Goal: Task Accomplishment & Management: Use online tool/utility

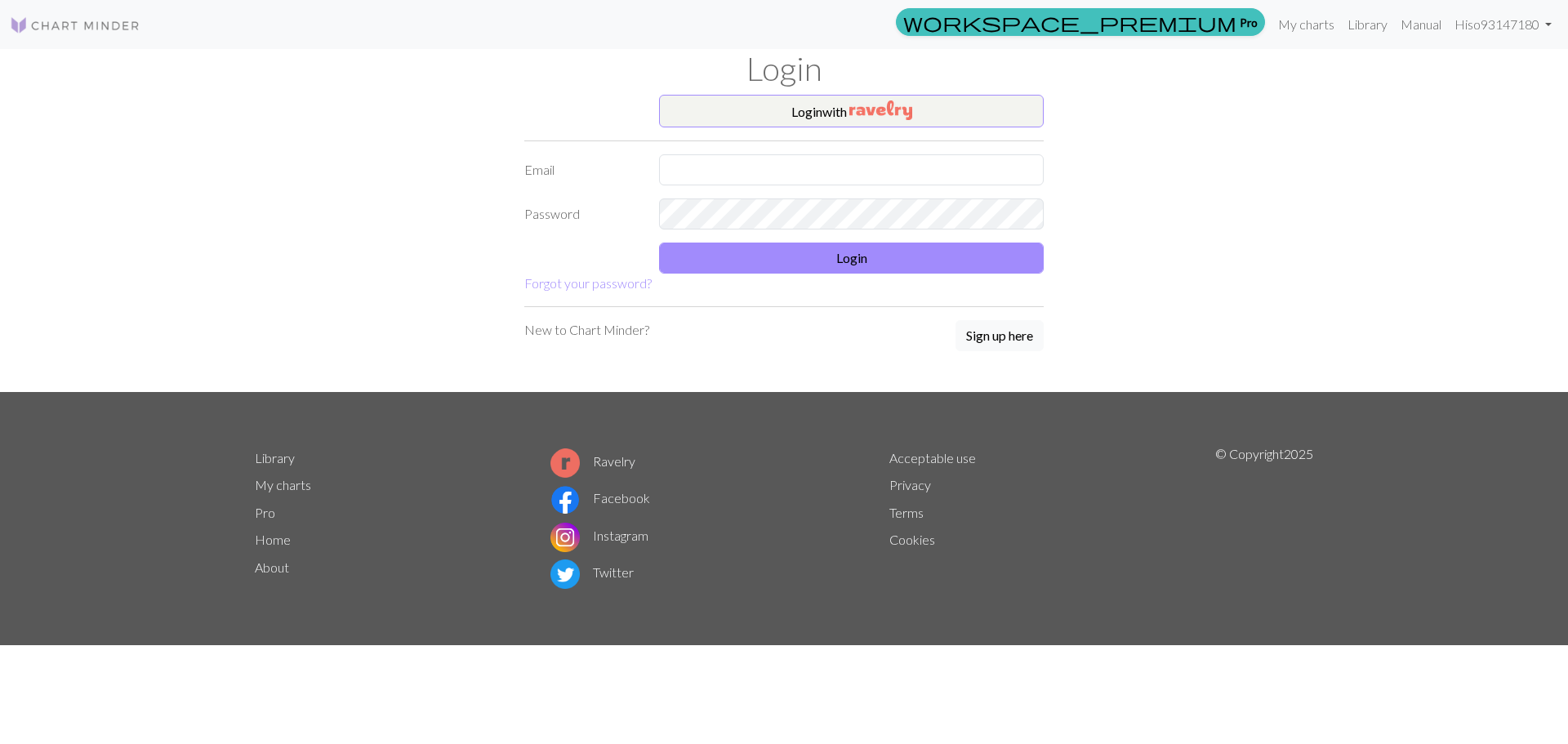
click at [873, 128] on form "Login with Email Password Login Forgot your password?" at bounding box center [783, 194] width 520 height 198
click at [881, 112] on img "button" at bounding box center [880, 110] width 63 height 20
click at [811, 133] on form "Login with Email Password Login Forgot your password?" at bounding box center [783, 194] width 520 height 198
click at [824, 118] on button "Login with" at bounding box center [851, 111] width 384 height 33
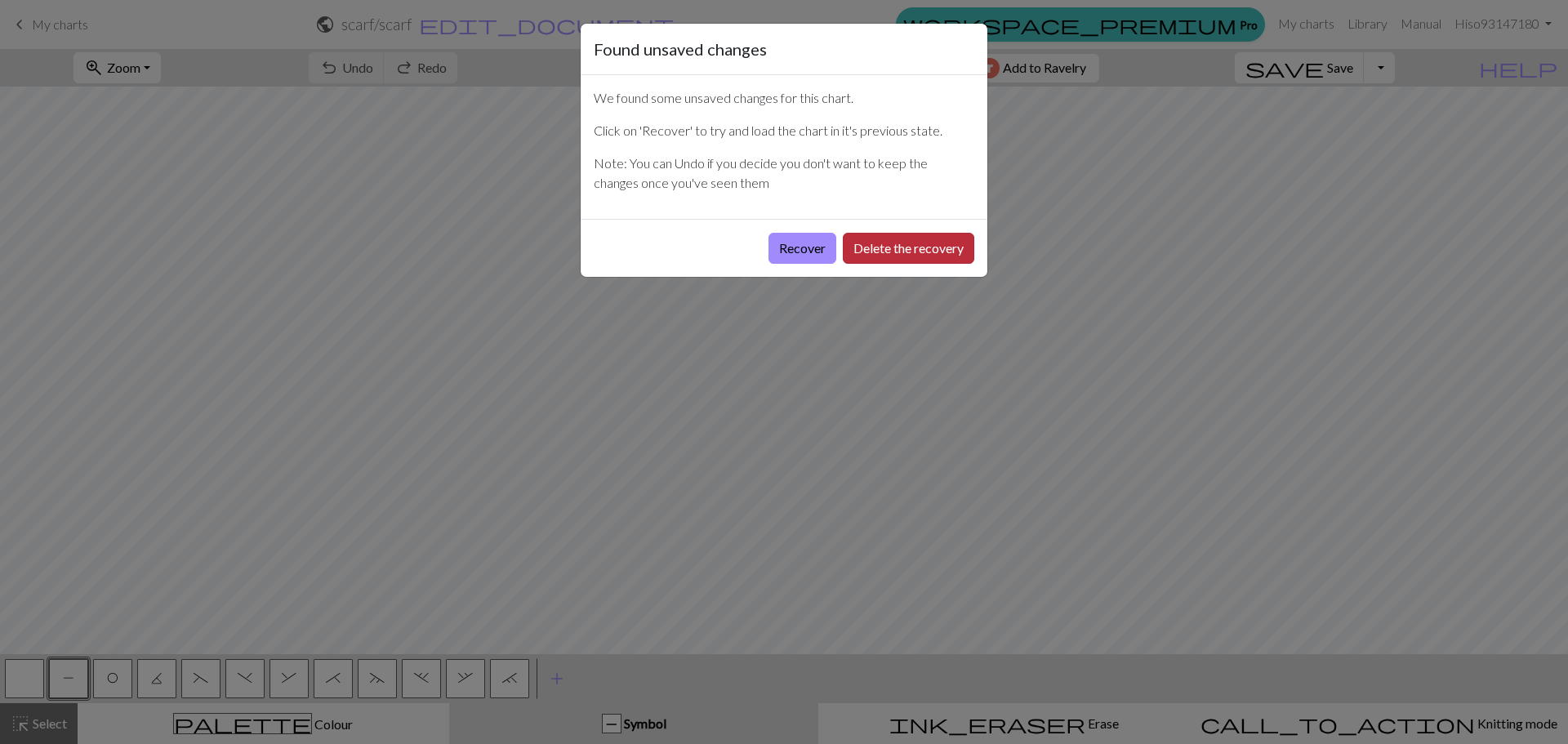
click at [884, 243] on button "Delete the recovery" at bounding box center [908, 248] width 132 height 31
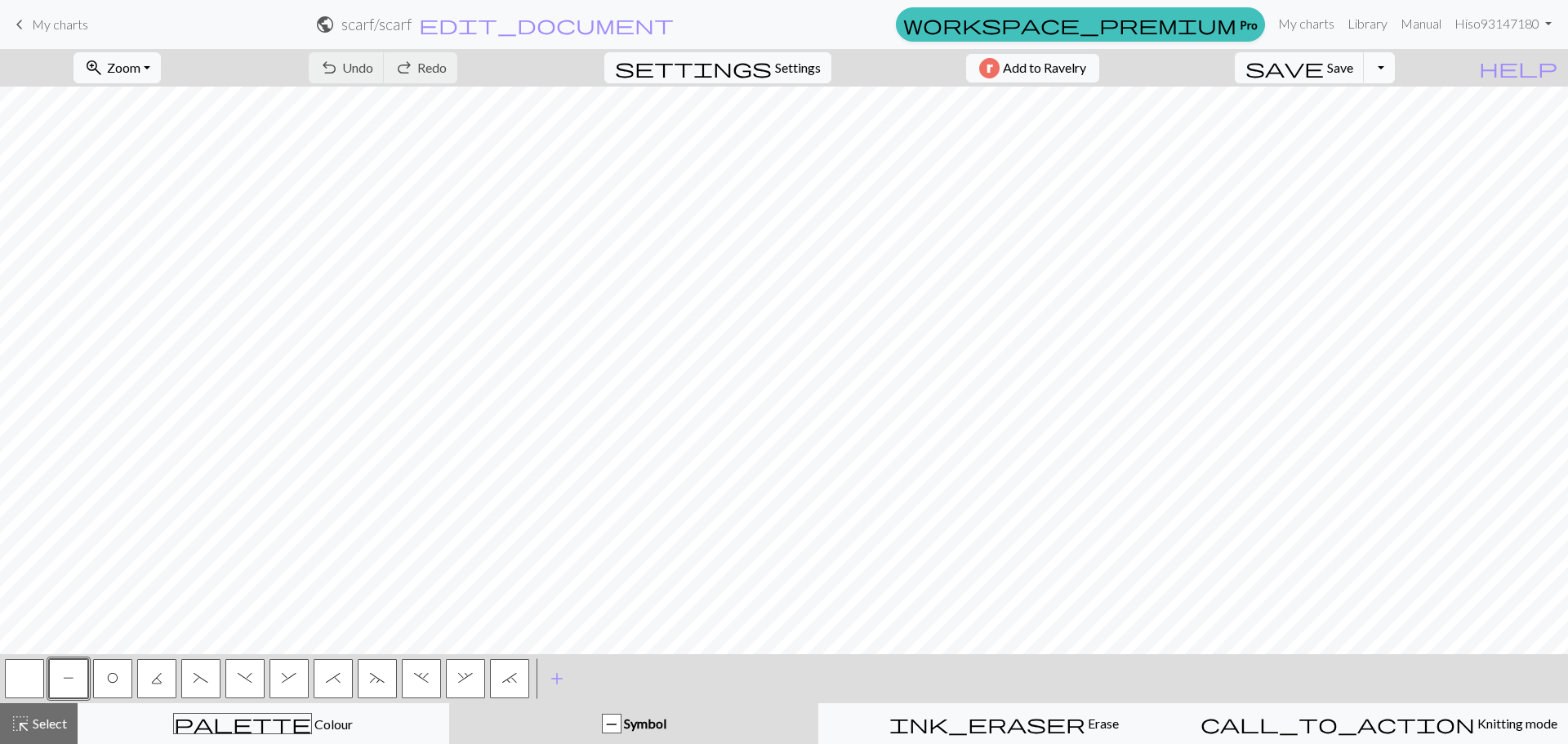
click at [1395, 57] on button "Toggle Dropdown" at bounding box center [1379, 68] width 31 height 31
click at [1365, 57] on button "save Save Save" at bounding box center [1299, 68] width 130 height 31
click at [1355, 80] on button "save Save Save" at bounding box center [1299, 68] width 130 height 31
click at [1359, 70] on div "Chart saved Chart saved" at bounding box center [784, 65] width 1568 height 129
click at [412, 28] on h2 "scarf / scarf" at bounding box center [376, 24] width 70 height 19
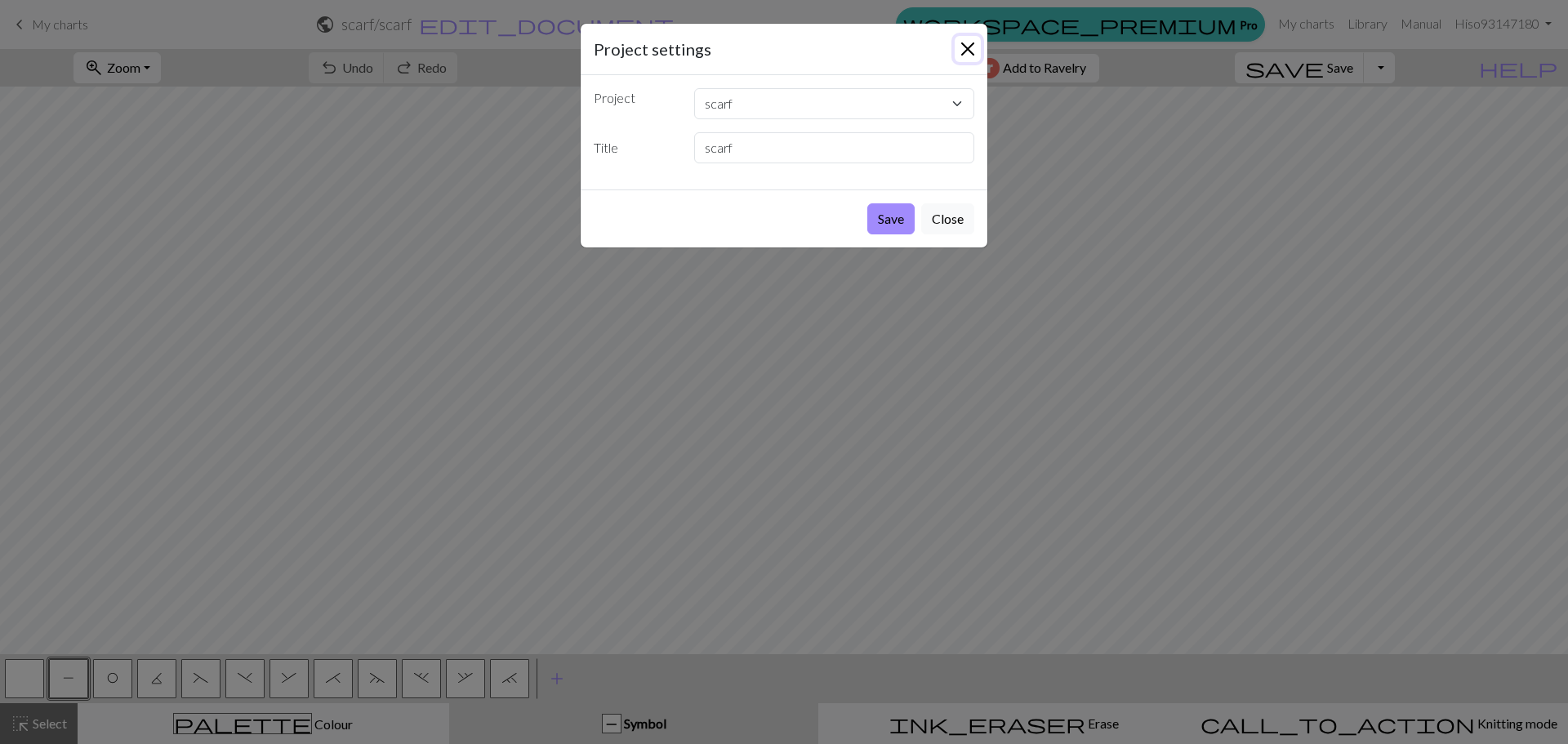
click at [956, 58] on button "Close" at bounding box center [968, 49] width 26 height 26
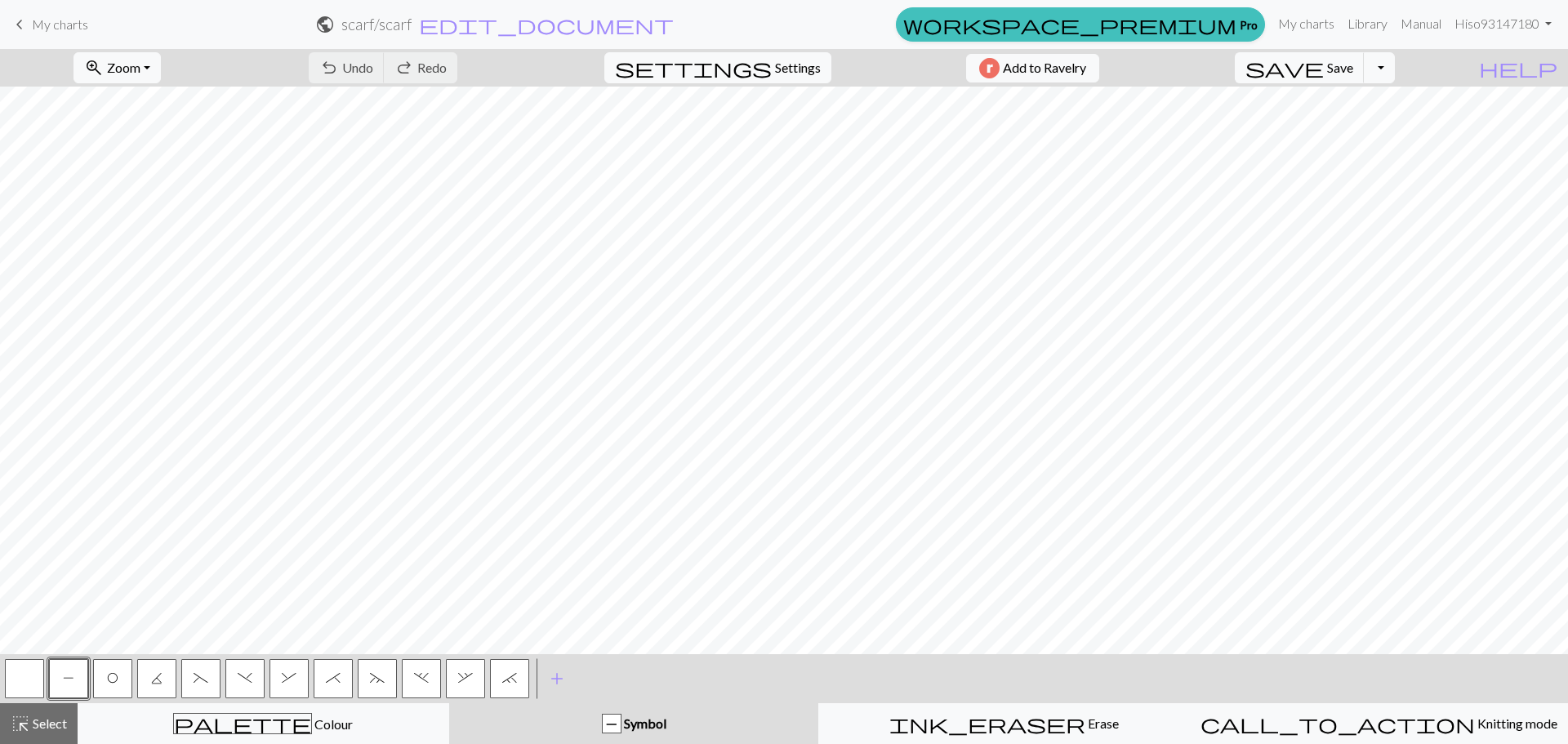
click at [701, 36] on form "public scarf / scarf edit_document Edit settings" at bounding box center [495, 23] width 788 height 32
click at [674, 20] on span "edit_document" at bounding box center [546, 24] width 255 height 23
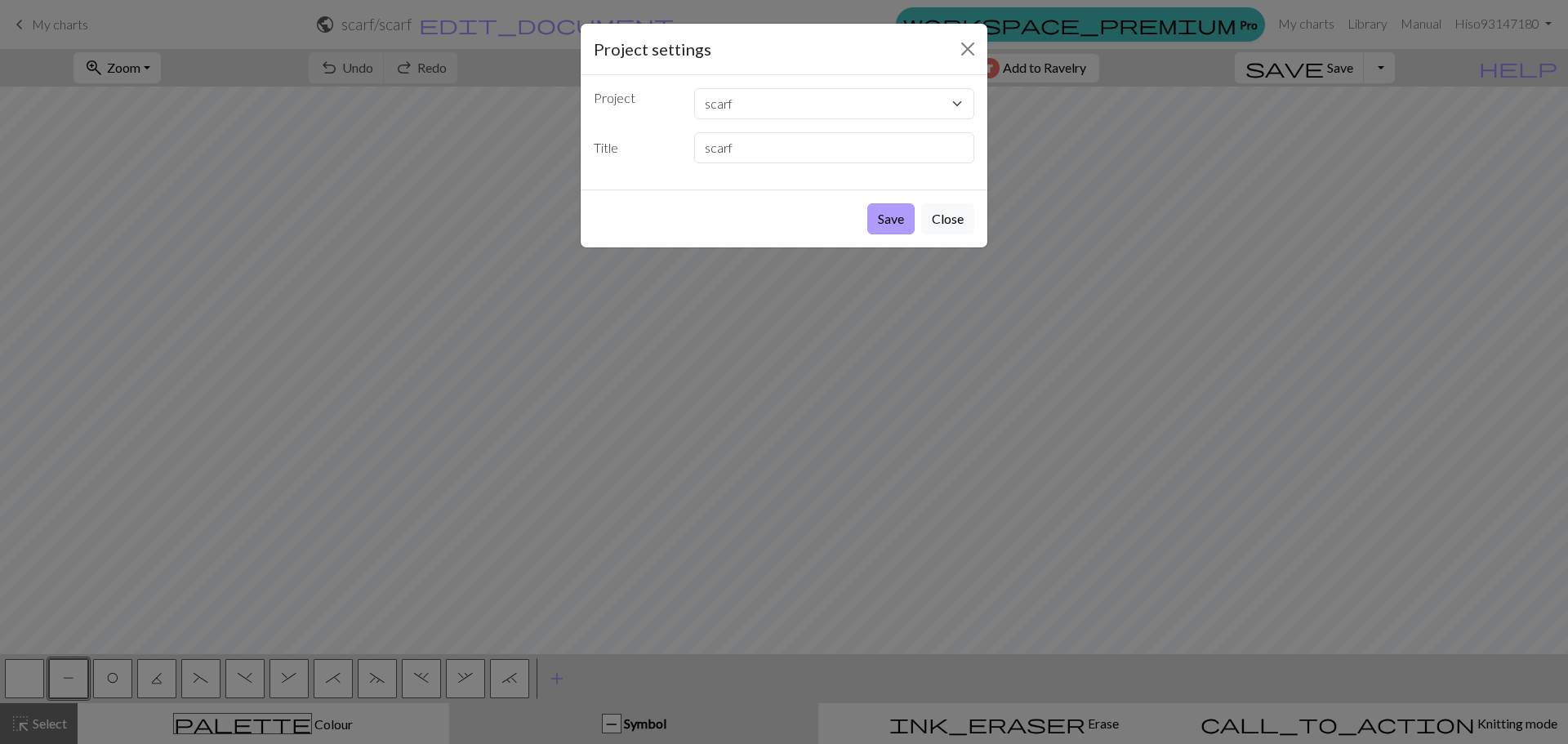
click at [907, 219] on button "Save" at bounding box center [890, 219] width 47 height 31
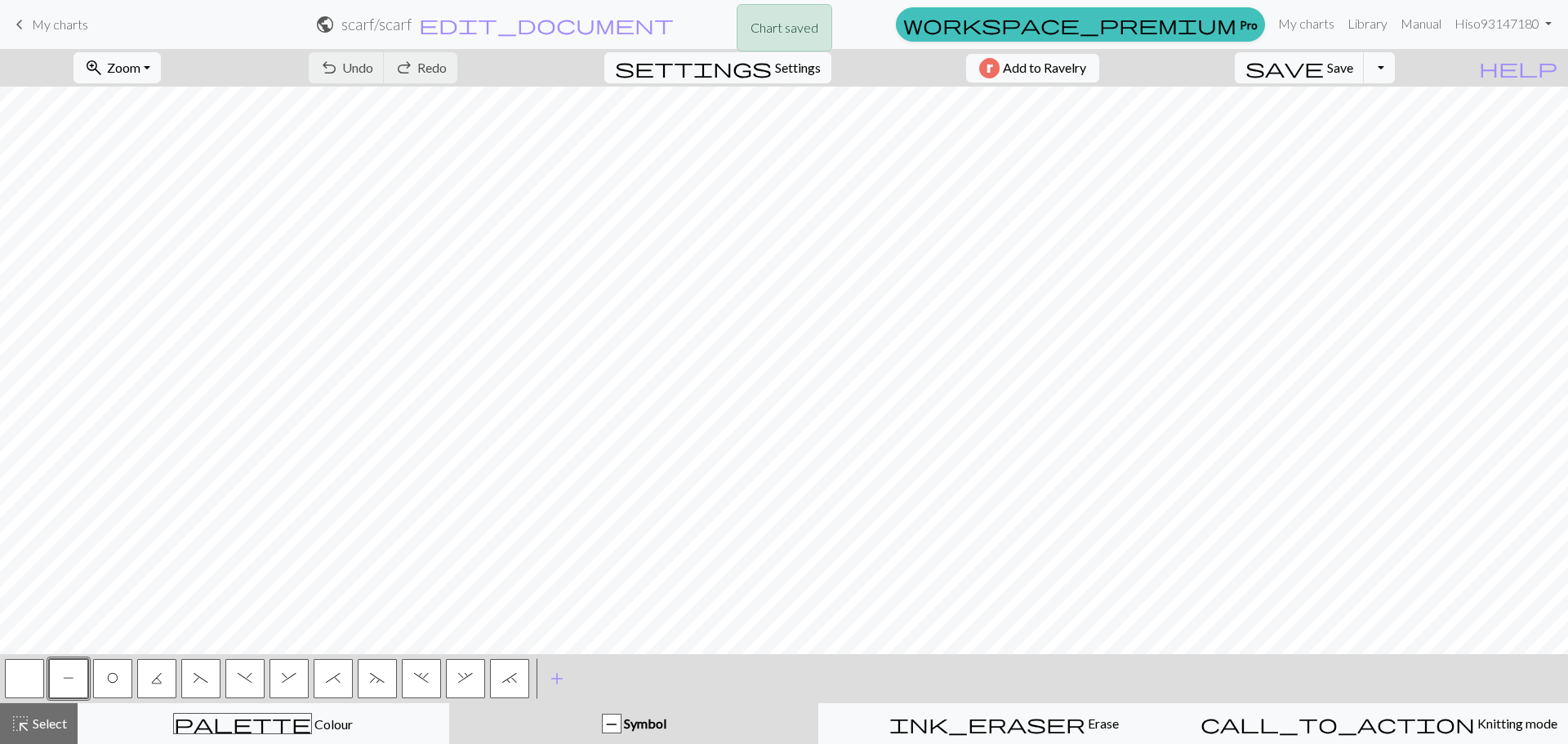
drag, startPoint x: 599, startPoint y: 42, endPoint x: 586, endPoint y: 28, distance: 19.1
click at [595, 42] on div "Chart saved" at bounding box center [784, 32] width 1568 height 65
click at [585, 24] on div "Chart saved" at bounding box center [784, 32] width 1568 height 65
click at [55, 22] on span "My charts" at bounding box center [59, 24] width 56 height 16
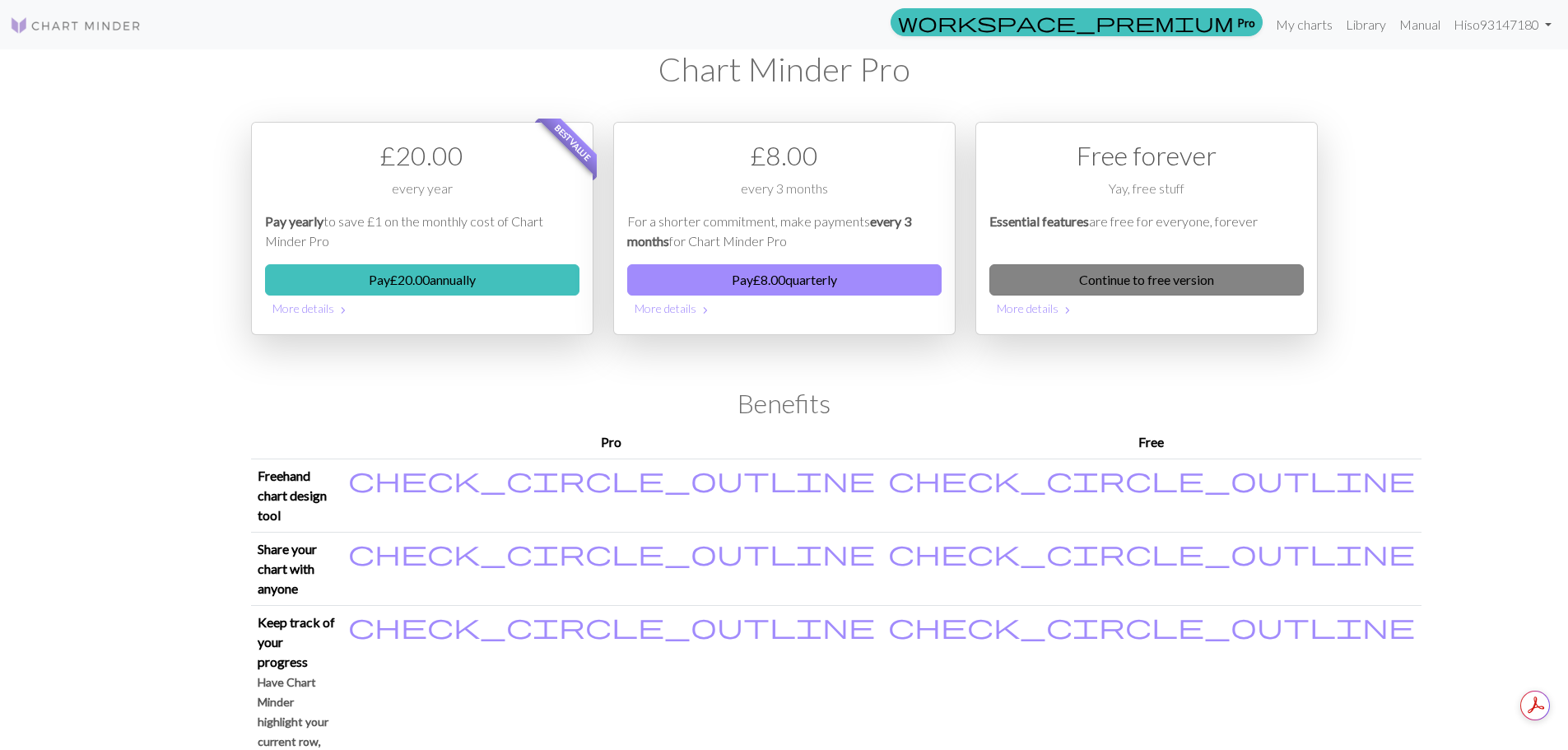
click at [1125, 272] on link "Continue to free version" at bounding box center [1147, 280] width 314 height 31
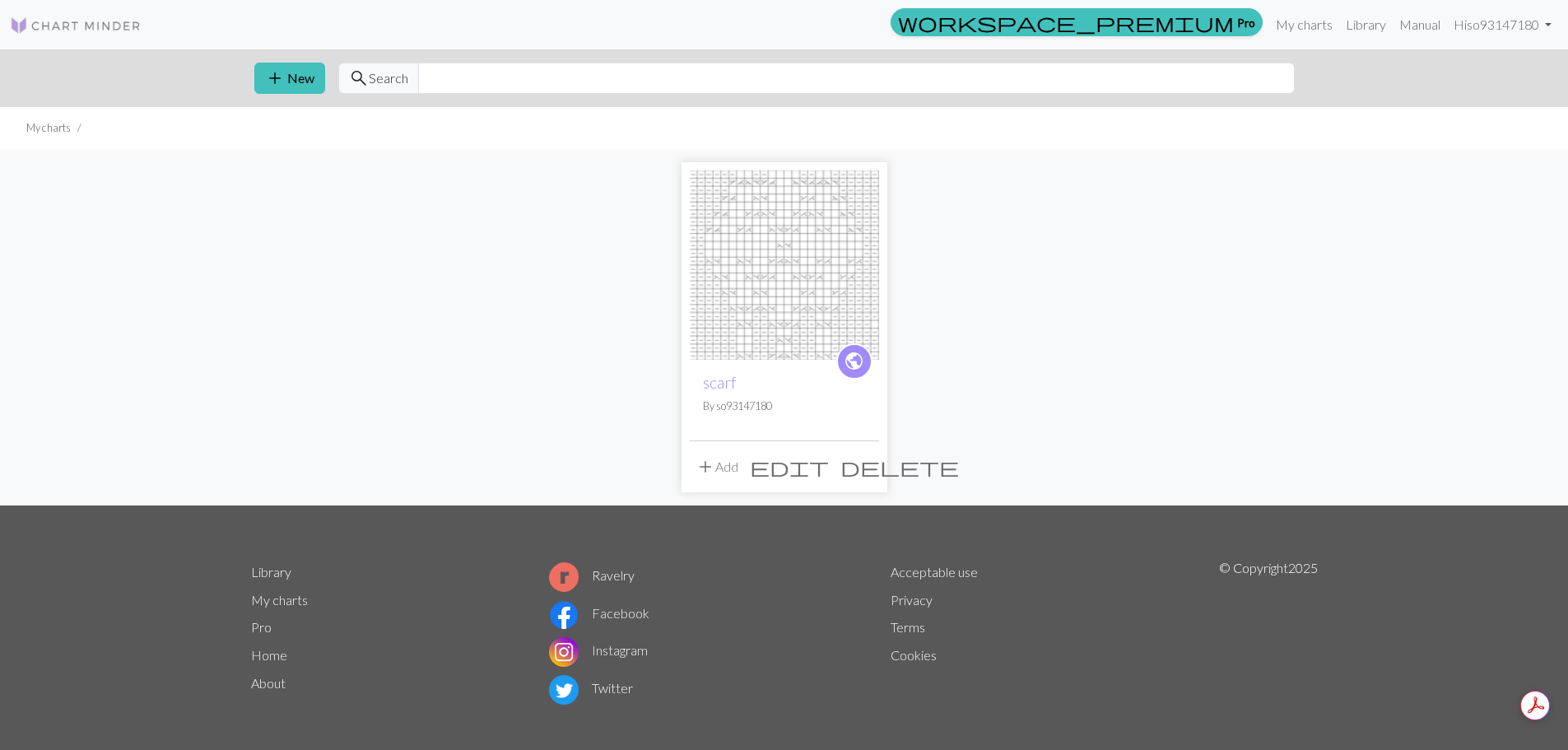
click at [726, 464] on button "add Add" at bounding box center [717, 467] width 55 height 31
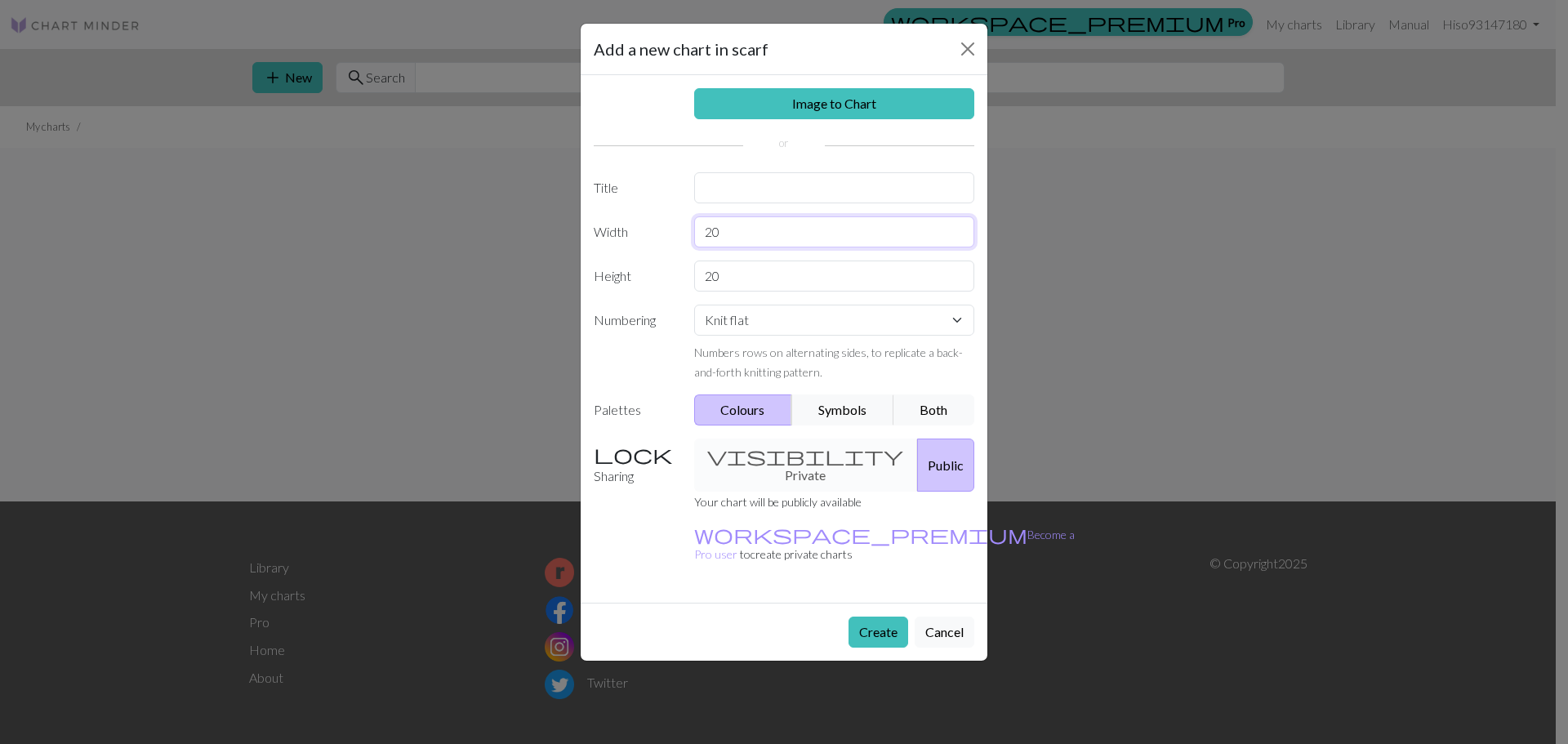
drag, startPoint x: 753, startPoint y: 232, endPoint x: 626, endPoint y: 228, distance: 127.1
click at [626, 228] on div "Width 20" at bounding box center [784, 232] width 400 height 31
type input "36"
drag, startPoint x: 768, startPoint y: 273, endPoint x: 671, endPoint y: 290, distance: 98.5
click at [671, 290] on div "Height 20" at bounding box center [784, 276] width 400 height 31
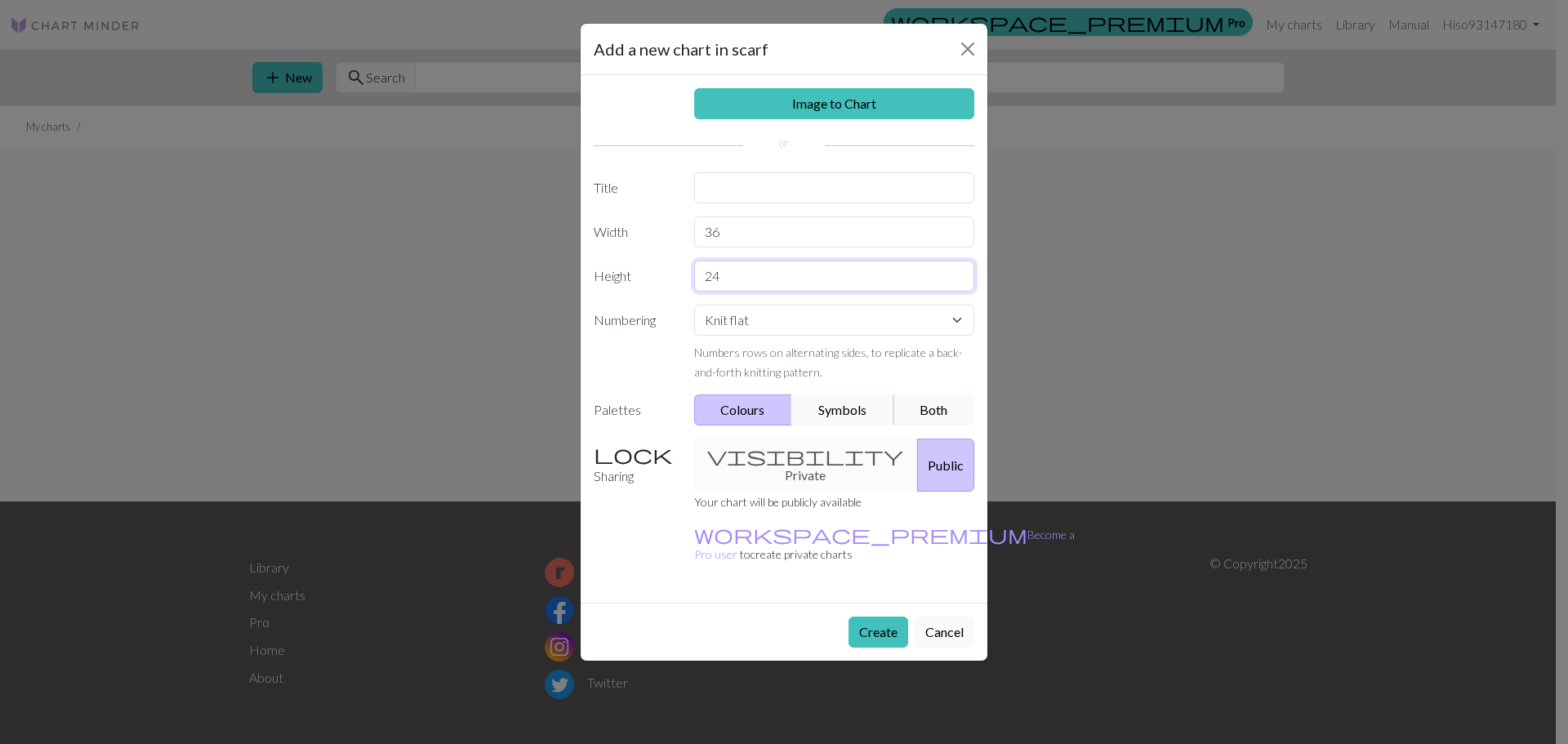
type input "24"
click at [848, 400] on button "Symbols" at bounding box center [842, 410] width 103 height 31
click at [859, 616] on button "Create" at bounding box center [878, 632] width 59 height 31
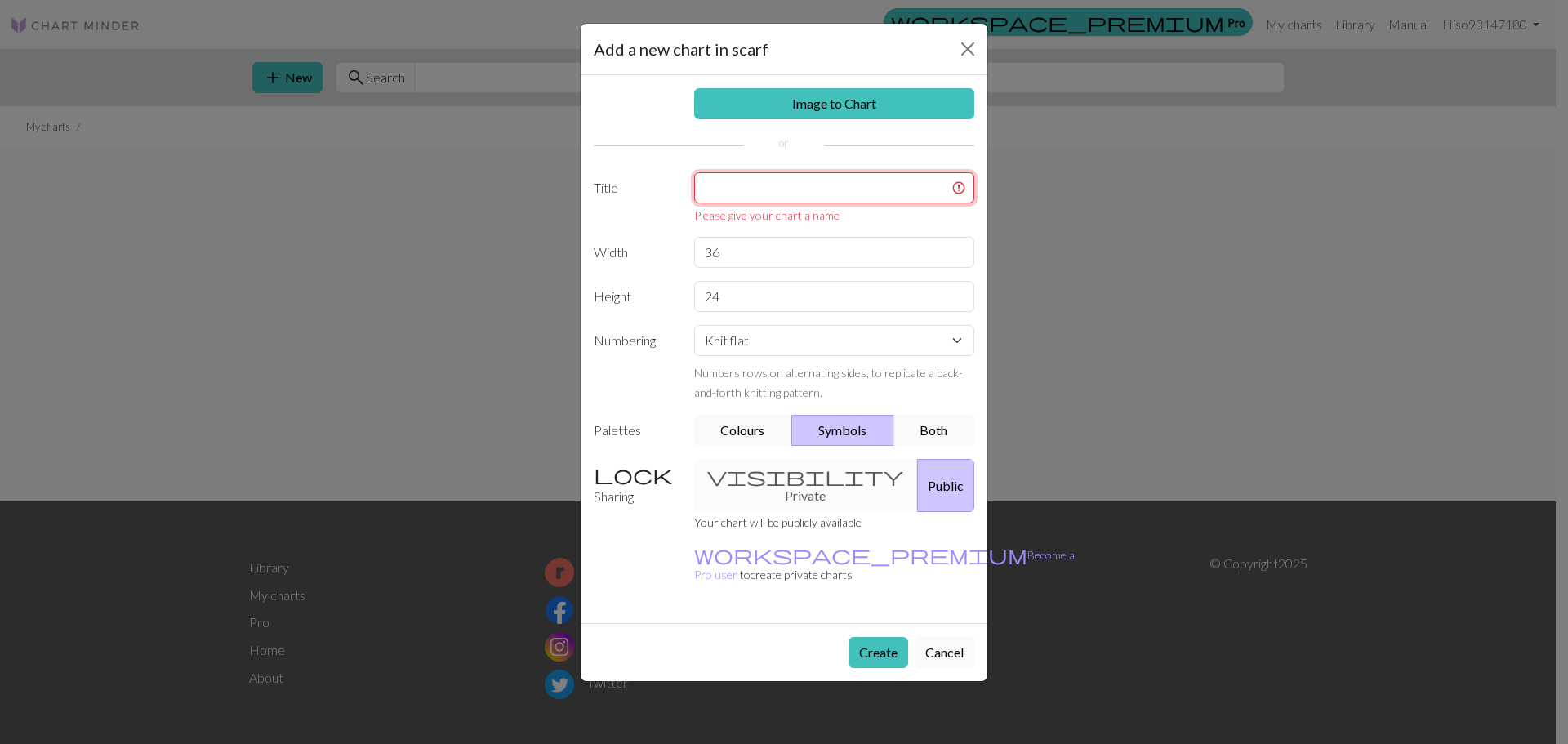
click at [779, 175] on input "text" at bounding box center [835, 188] width 281 height 31
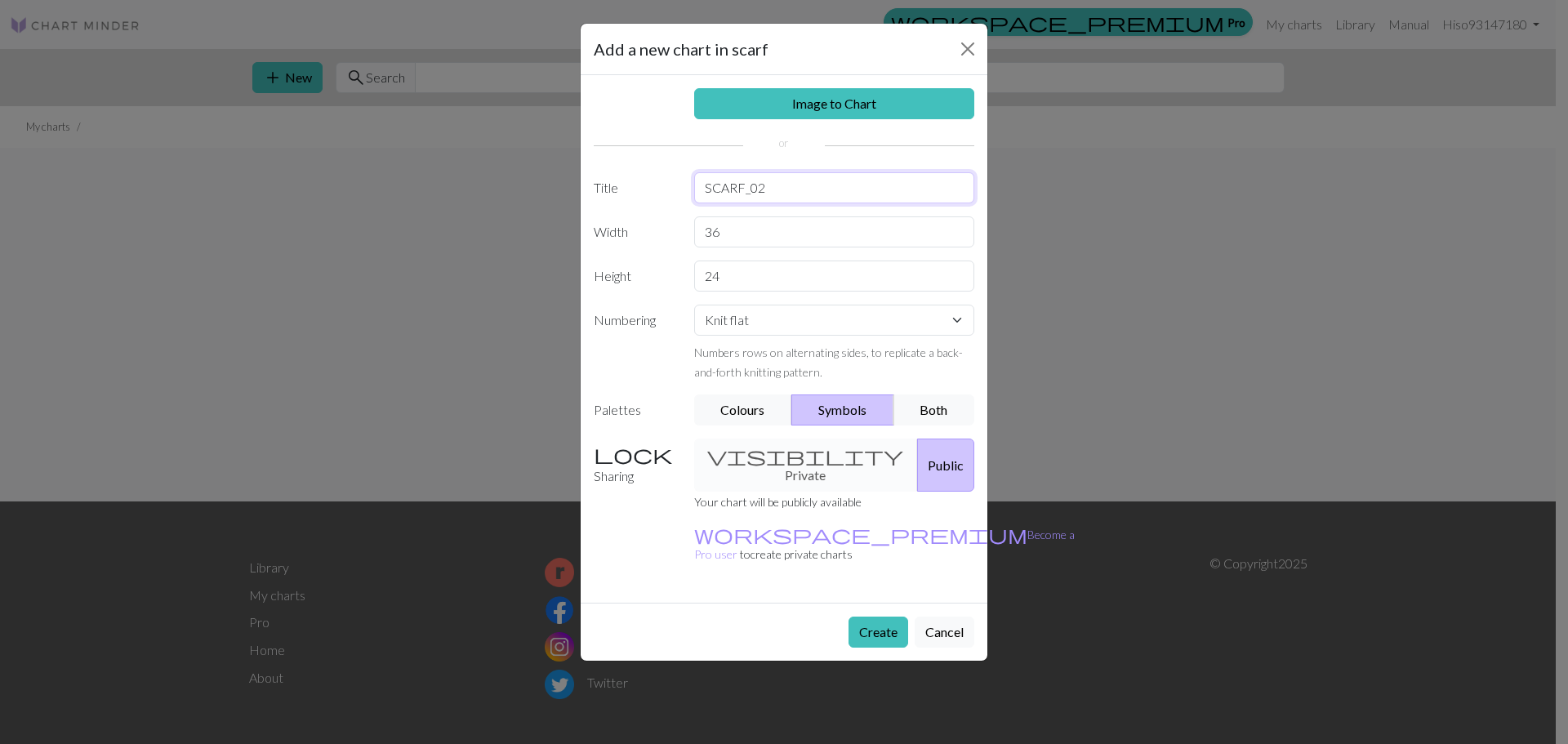
type input "SCARF_02"
click at [891, 616] on button "Create" at bounding box center [878, 632] width 59 height 31
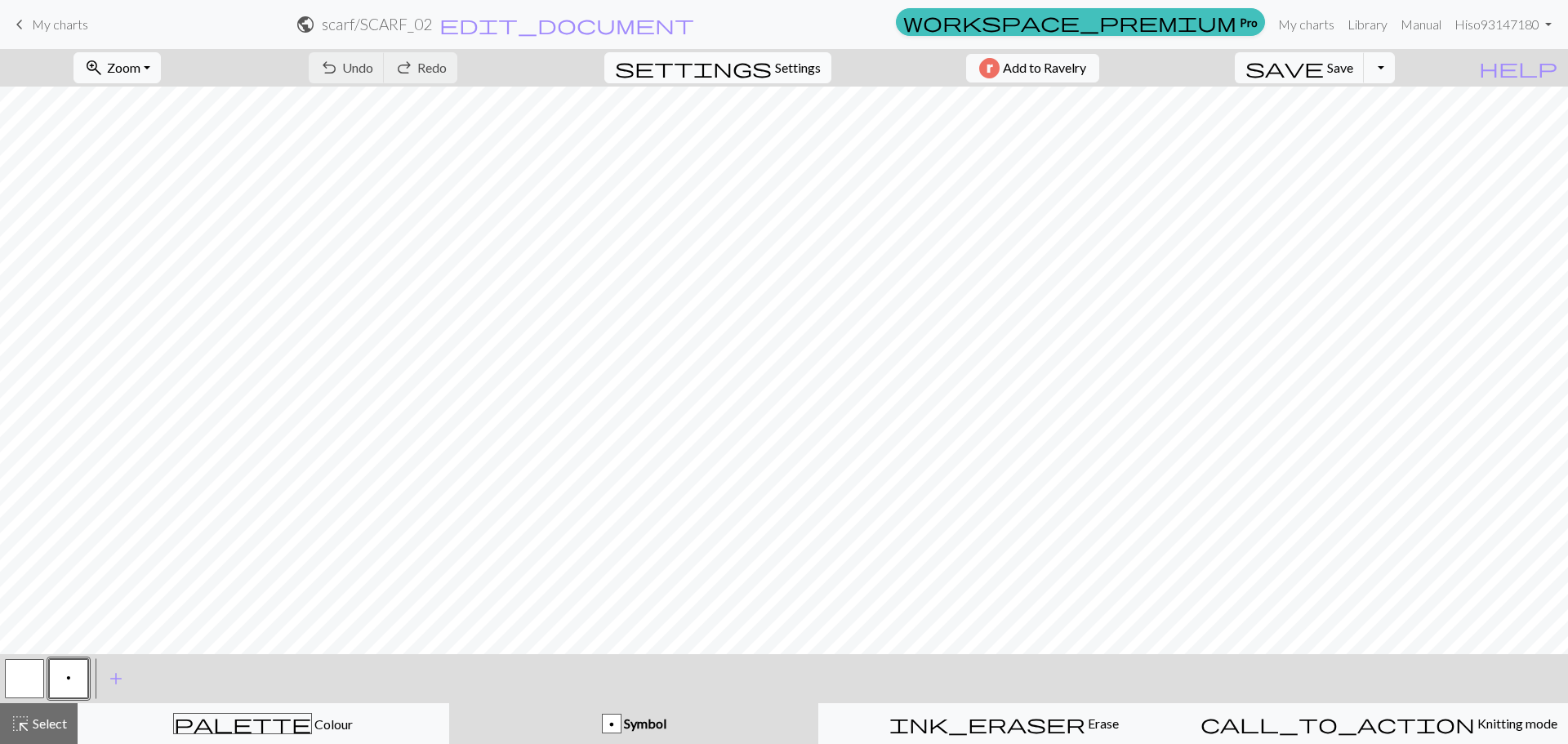
click at [788, 54] on button "settings Settings" at bounding box center [717, 68] width 227 height 31
select select "aran"
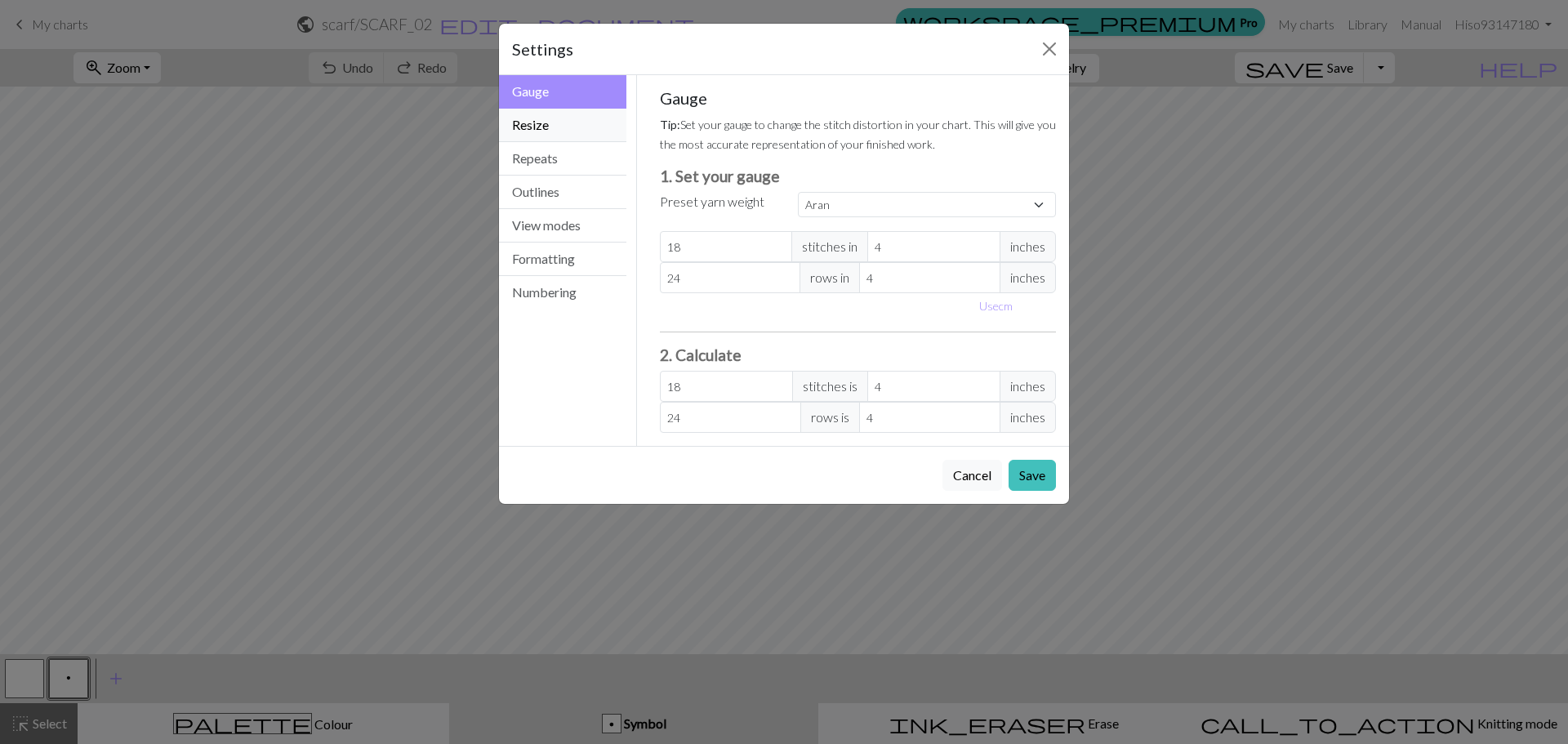
click at [512, 126] on button "Resize" at bounding box center [563, 125] width 128 height 34
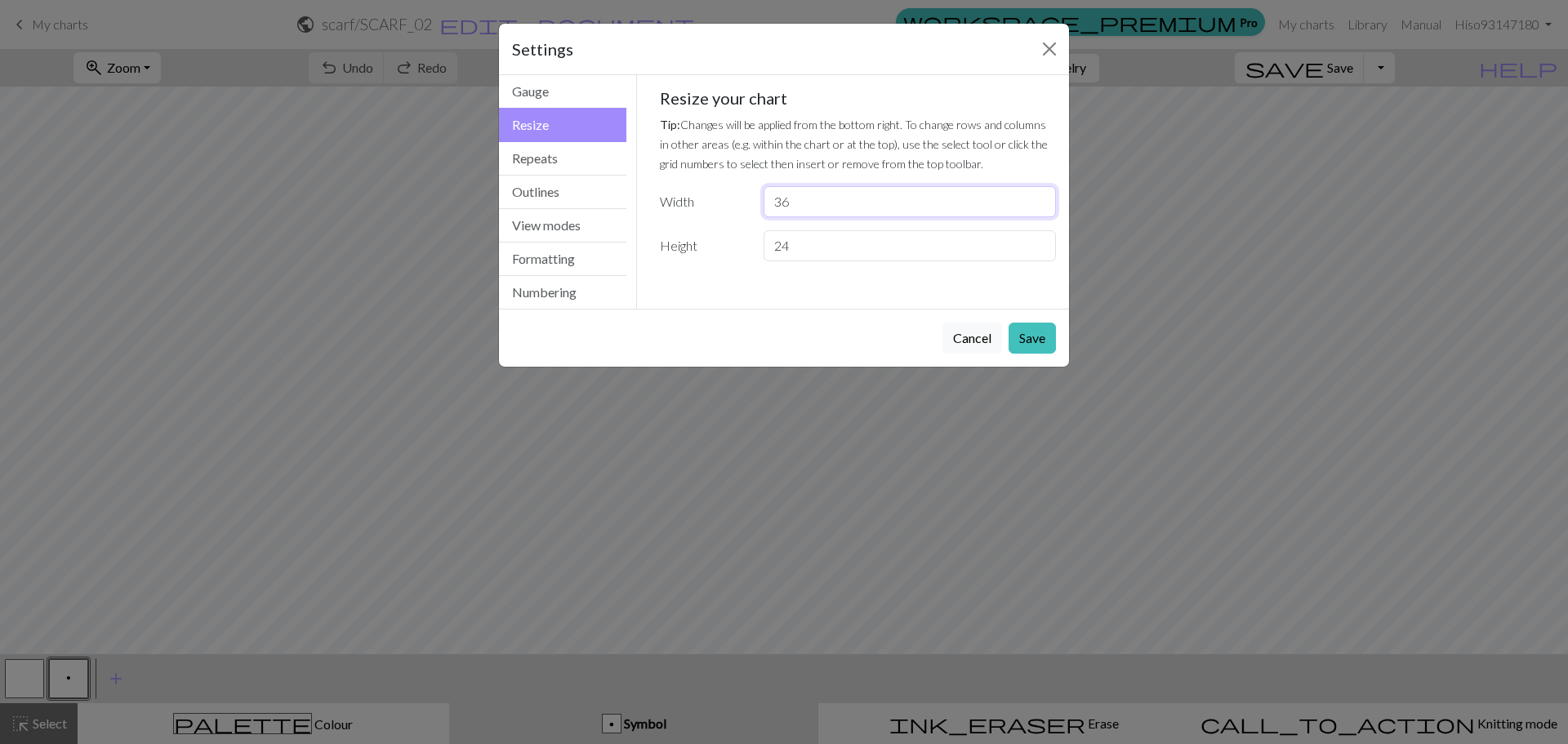
drag, startPoint x: 798, startPoint y: 197, endPoint x: 725, endPoint y: 197, distance: 73.0
click at [725, 197] on div "Width 36" at bounding box center [857, 202] width 416 height 31
type input "37"
click at [827, 254] on input "24" at bounding box center [909, 246] width 292 height 31
drag, startPoint x: 790, startPoint y: 253, endPoint x: 746, endPoint y: 248, distance: 44.3
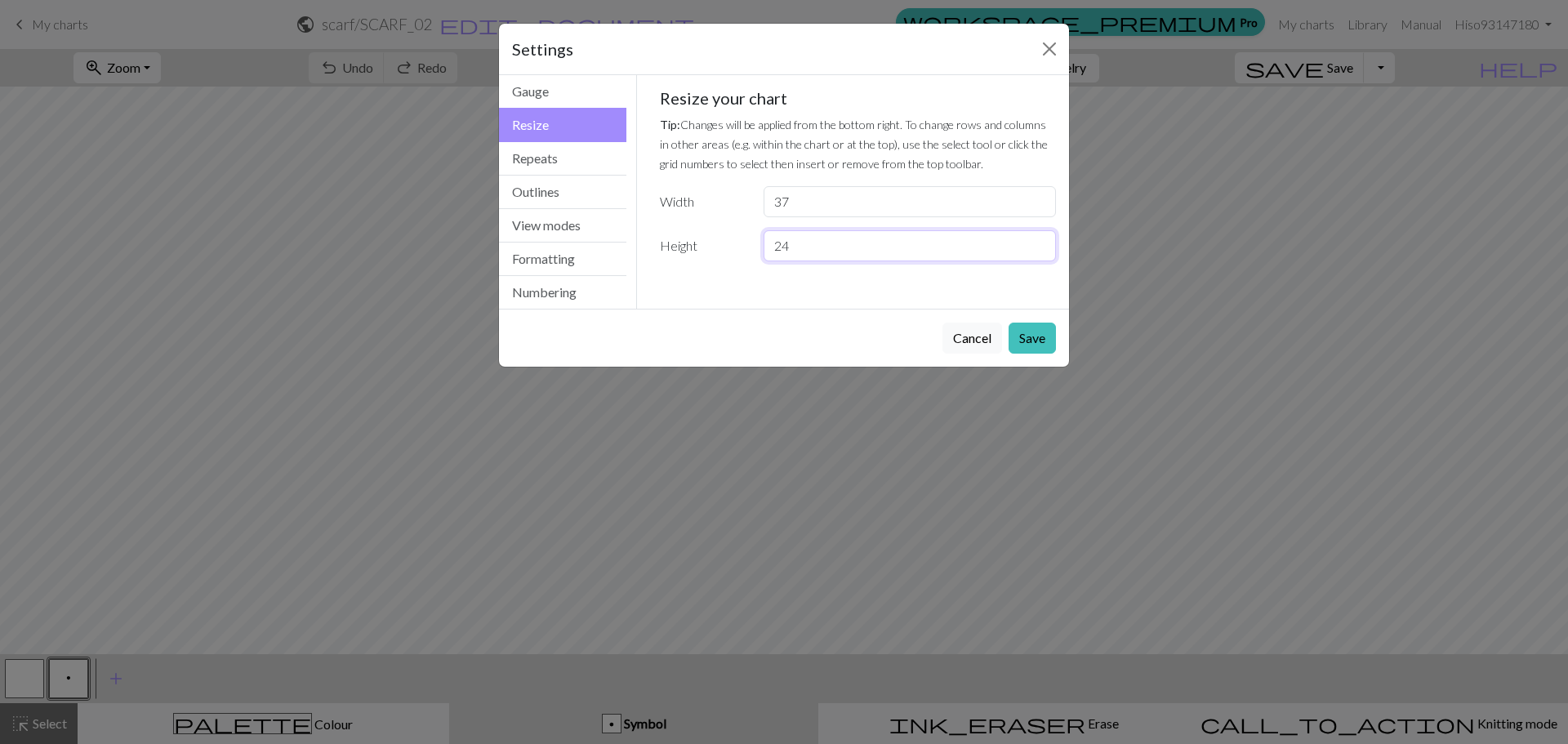
click at [746, 248] on div "Height 24" at bounding box center [857, 246] width 416 height 31
type input "12"
click at [1036, 329] on button "Save" at bounding box center [1031, 338] width 47 height 31
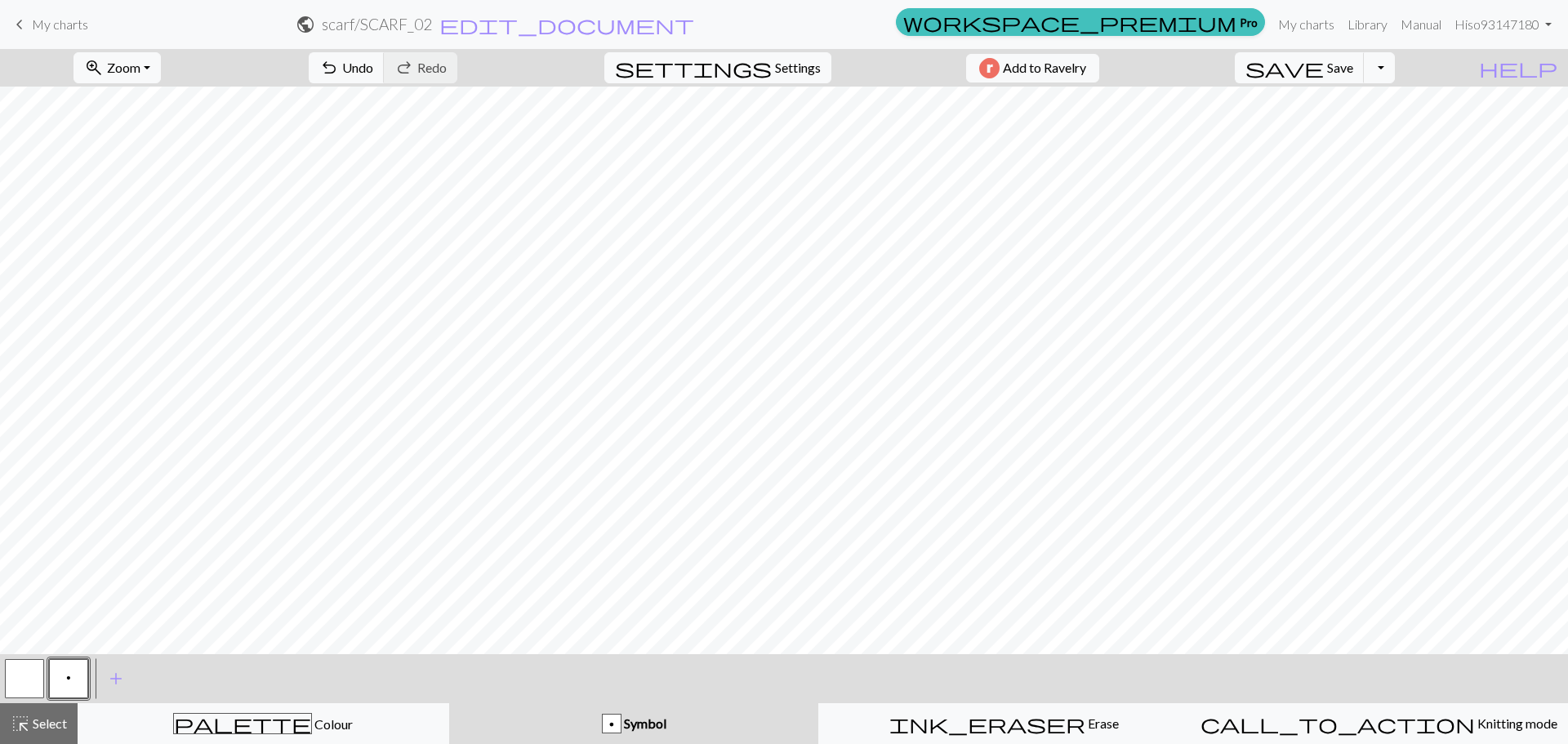
click at [54, 679] on button "p" at bounding box center [68, 678] width 39 height 39
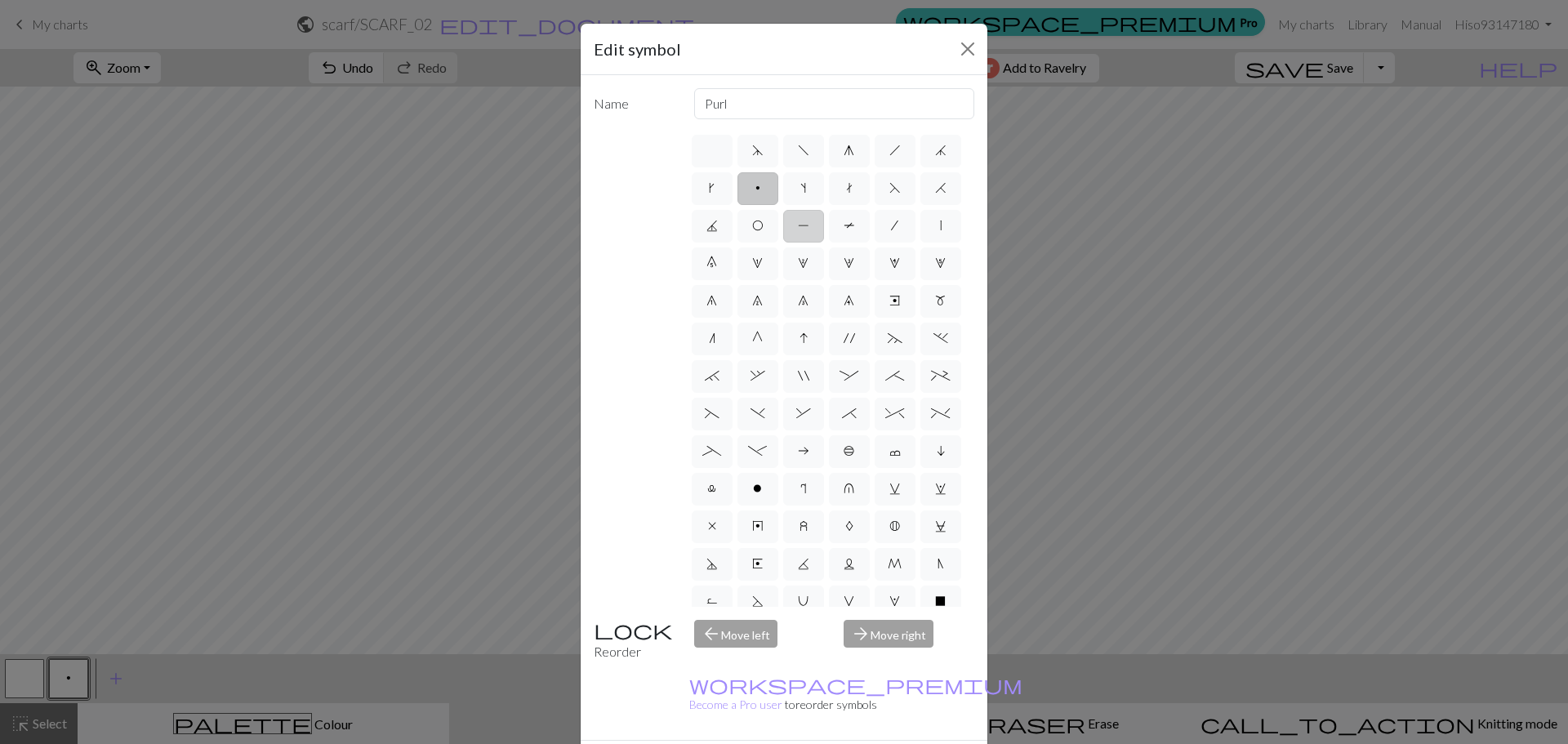
click at [809, 228] on span "P" at bounding box center [803, 225] width 11 height 13
click at [808, 227] on input "P" at bounding box center [803, 221] width 10 height 10
radio input "true"
type input "purl"
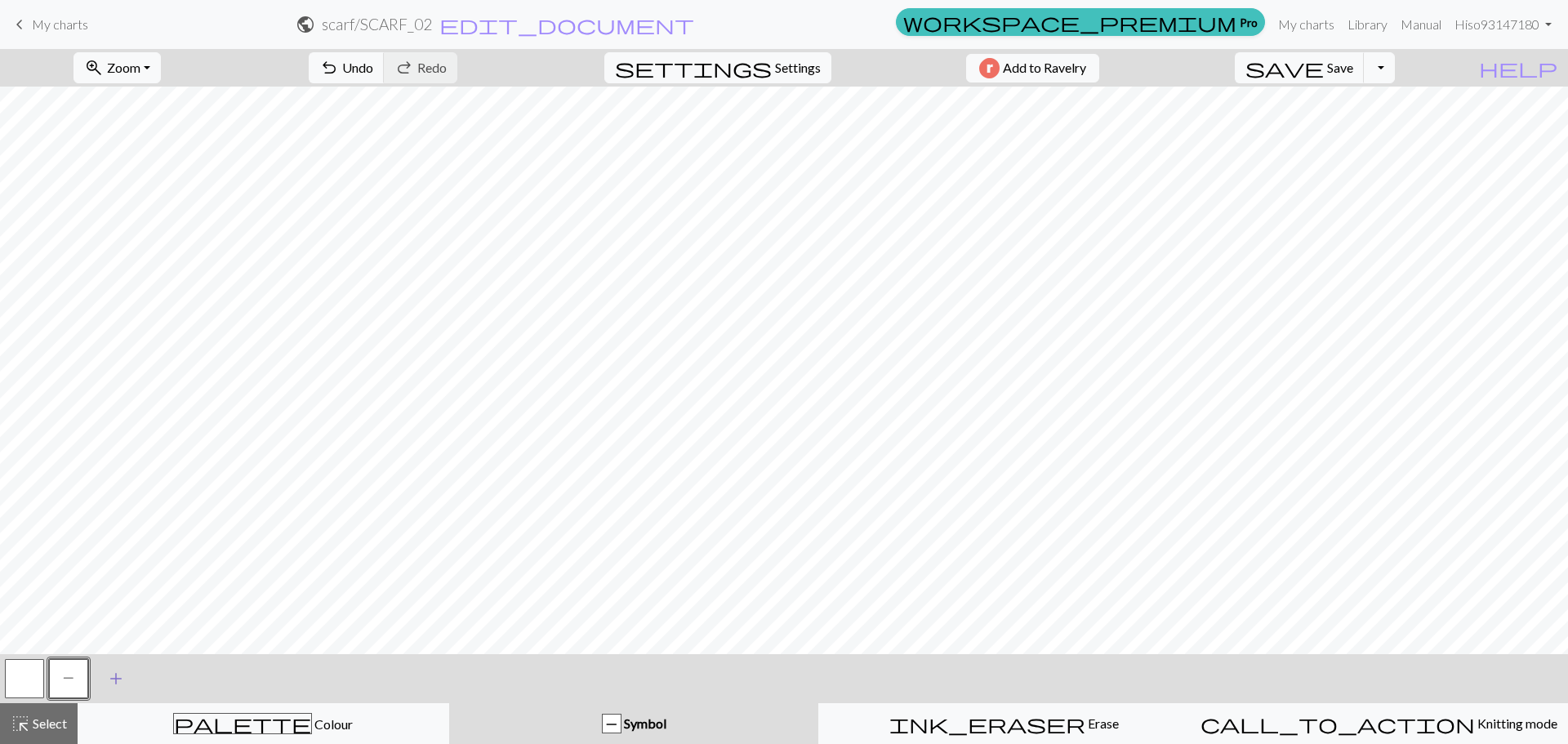
click at [113, 680] on span "add" at bounding box center [115, 678] width 20 height 23
click at [104, 679] on button "button" at bounding box center [112, 678] width 39 height 39
click at [104, 677] on button "button" at bounding box center [112, 678] width 39 height 39
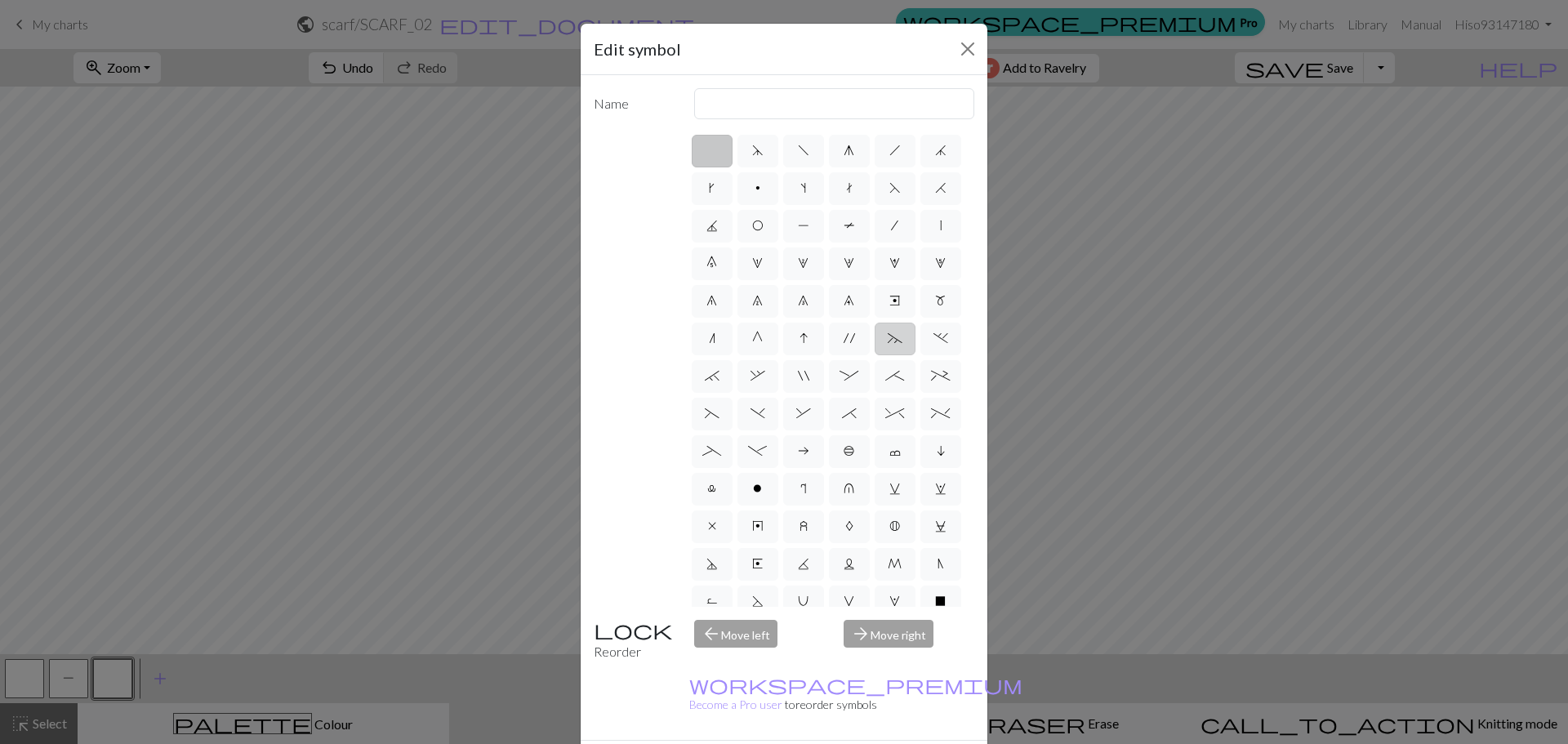
click at [898, 355] on label "~" at bounding box center [894, 339] width 40 height 33
click at [898, 339] on input "~" at bounding box center [893, 334] width 10 height 10
radio input "true"
type input "3+ stitch left twist"
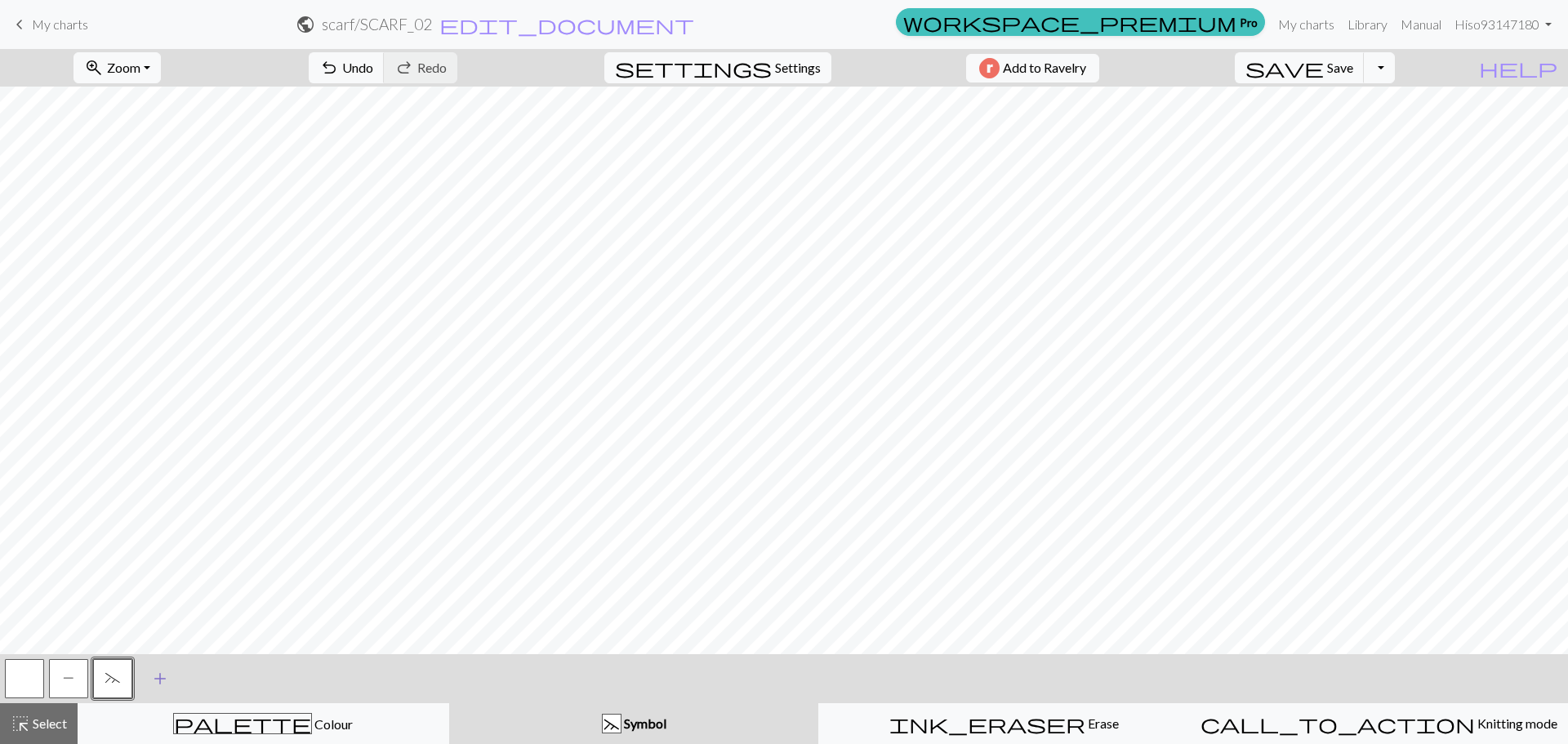
click at [148, 669] on button "add Add a symbol" at bounding box center [159, 678] width 40 height 41
click at [148, 678] on button "button" at bounding box center [156, 678] width 39 height 39
click at [148, 677] on button "button" at bounding box center [156, 678] width 39 height 39
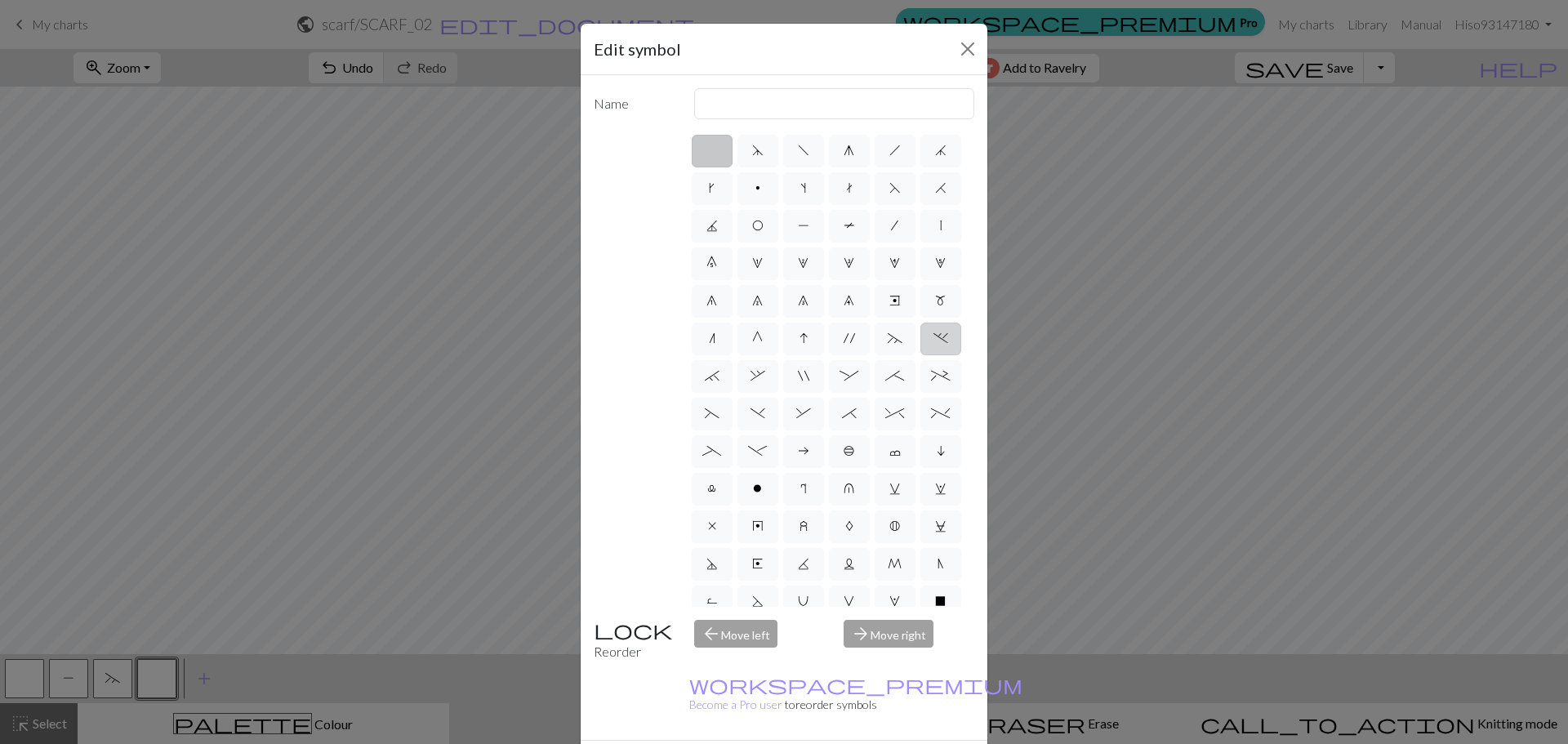
click at [920, 355] on label "." at bounding box center [940, 339] width 40 height 33
click at [933, 339] on input "." at bounding box center [938, 334] width 10 height 10
radio input "true"
type input "3+ stitch left twist"
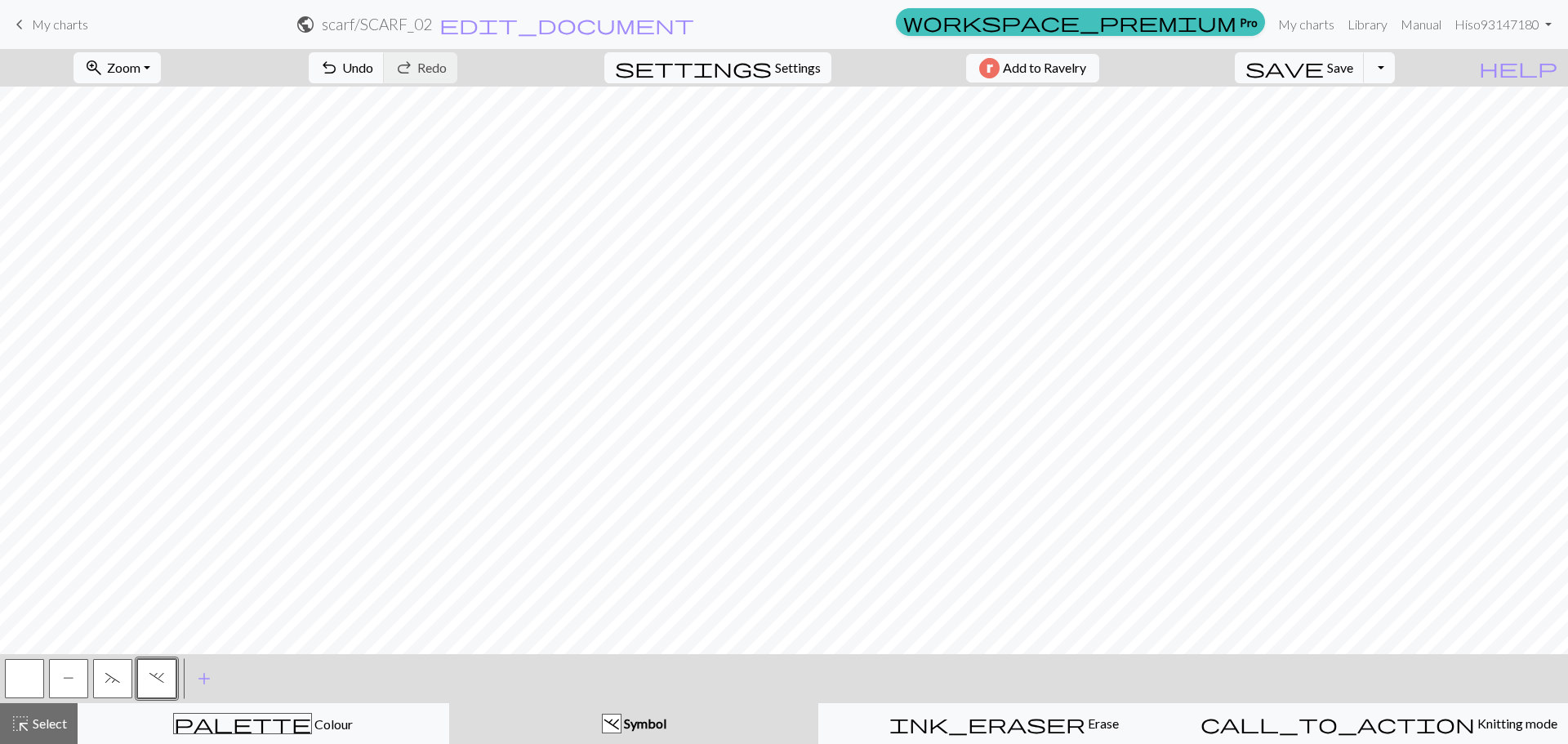
click at [53, 687] on button "P" at bounding box center [68, 678] width 39 height 39
click at [65, 664] on button "P" at bounding box center [68, 678] width 39 height 39
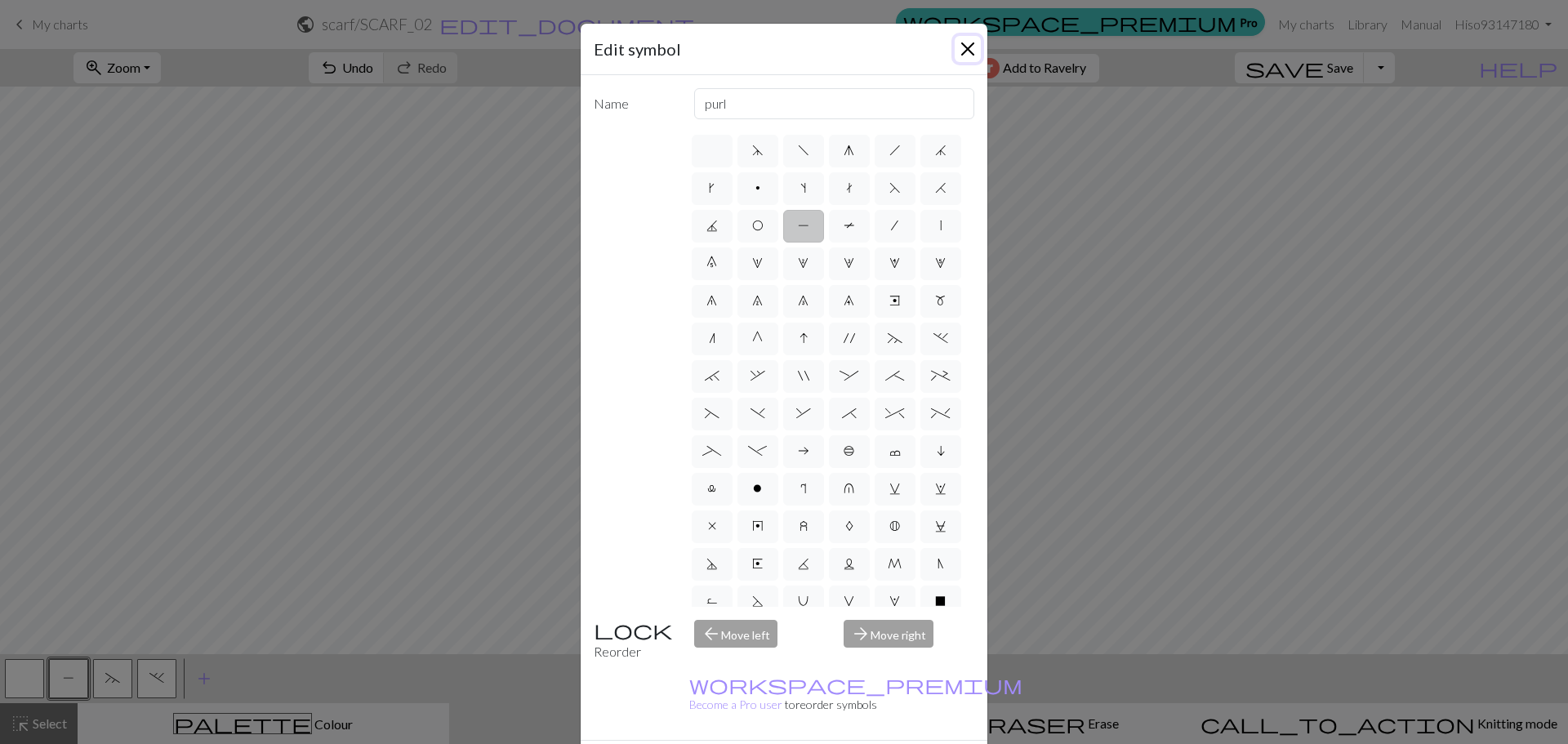
click at [955, 44] on button "Close" at bounding box center [968, 49] width 26 height 26
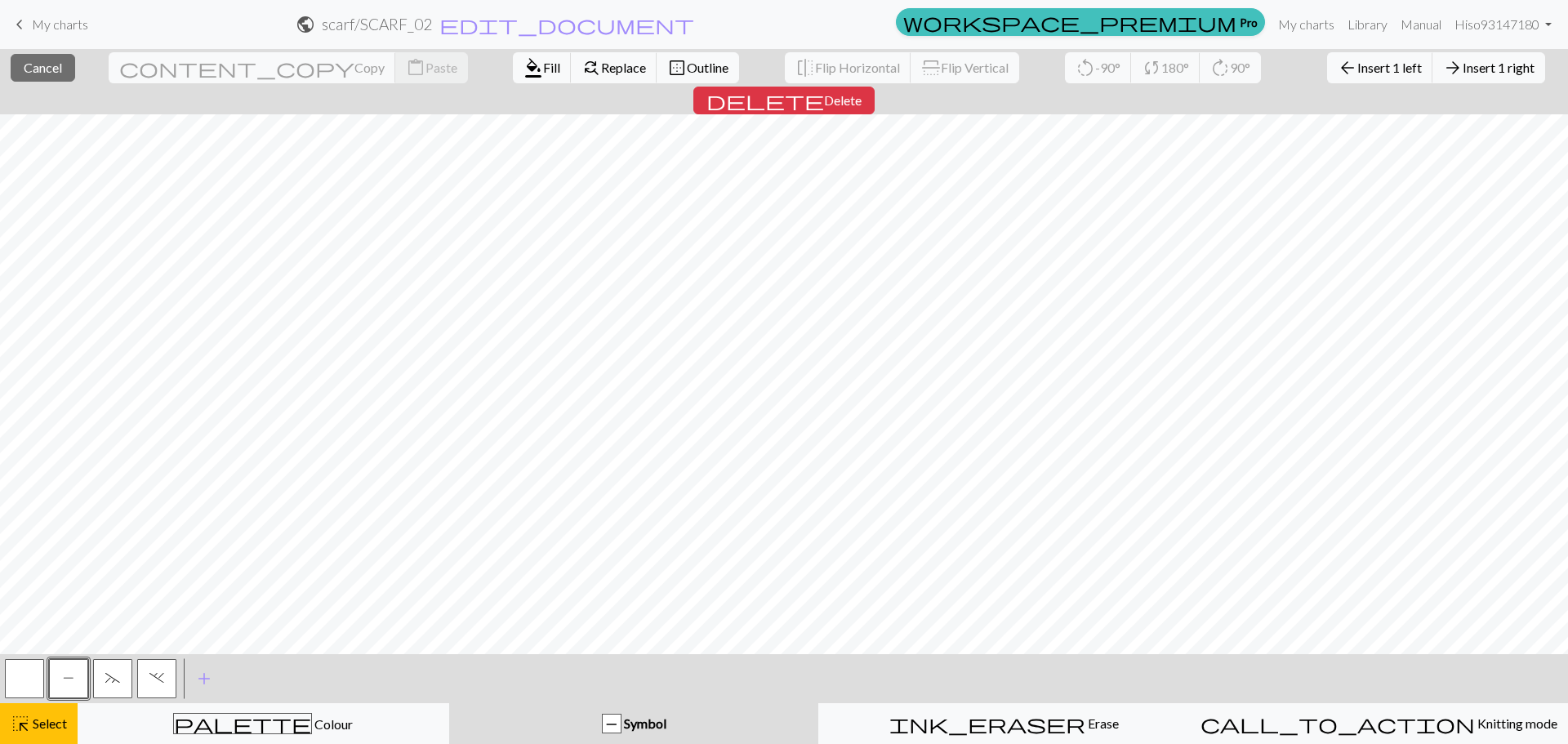
click at [57, 679] on button "P" at bounding box center [68, 678] width 39 height 39
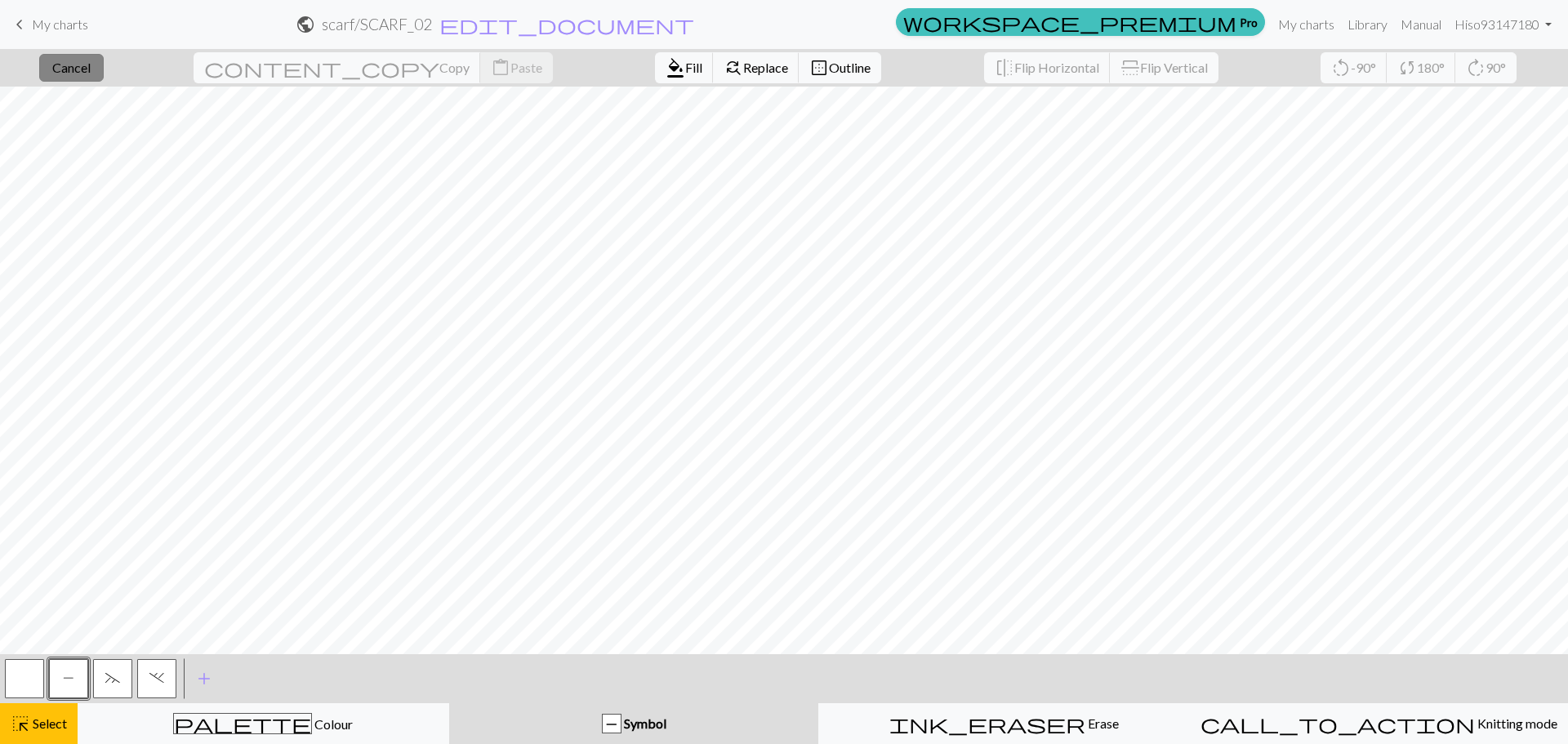
click at [83, 68] on span "Cancel" at bounding box center [72, 67] width 39 height 16
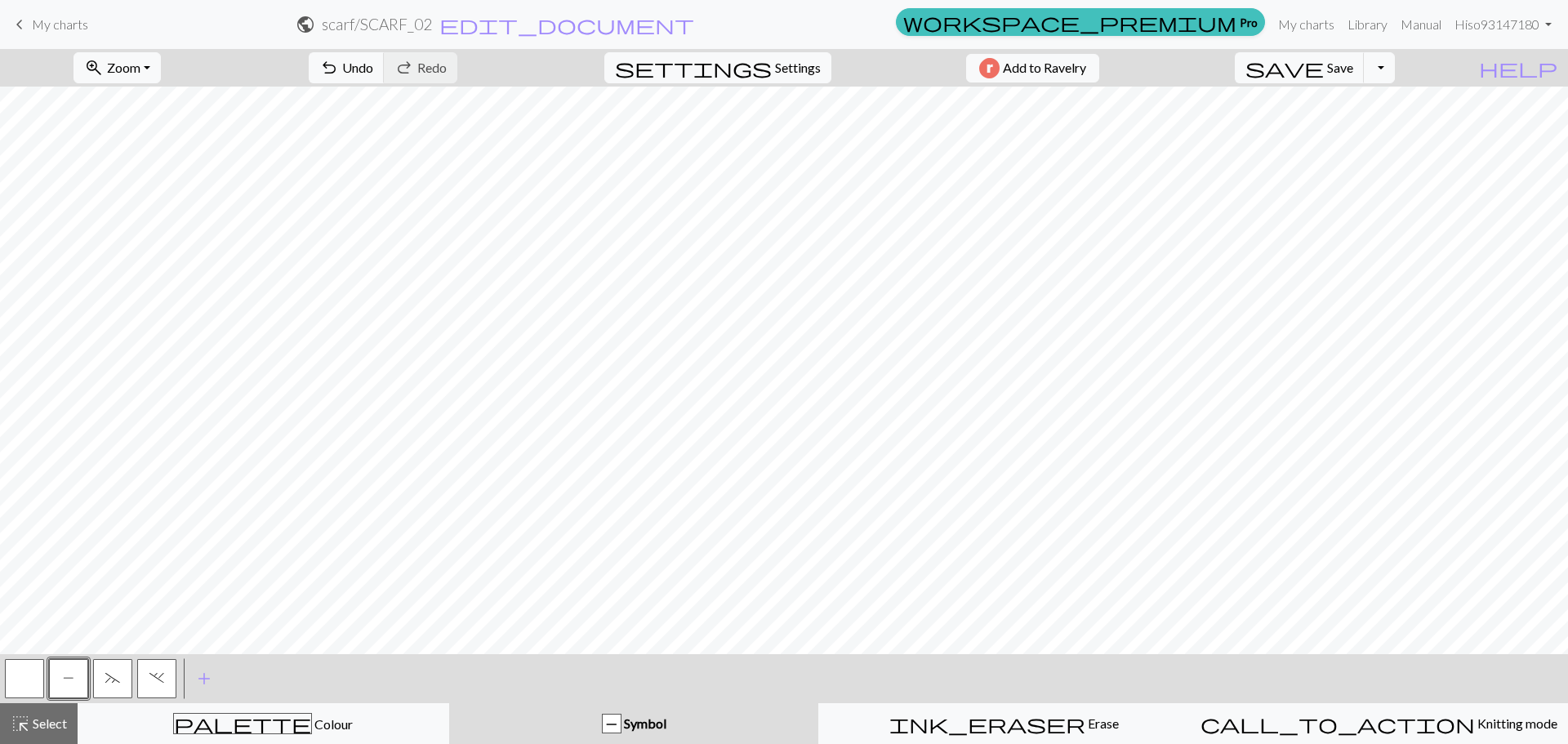
click at [115, 683] on span "~" at bounding box center [112, 678] width 15 height 13
click at [159, 679] on span "." at bounding box center [156, 678] width 15 height 13
click at [117, 677] on span "~" at bounding box center [112, 678] width 15 height 13
click at [153, 681] on span "." at bounding box center [156, 678] width 15 height 13
click at [106, 691] on button "~" at bounding box center [112, 678] width 39 height 39
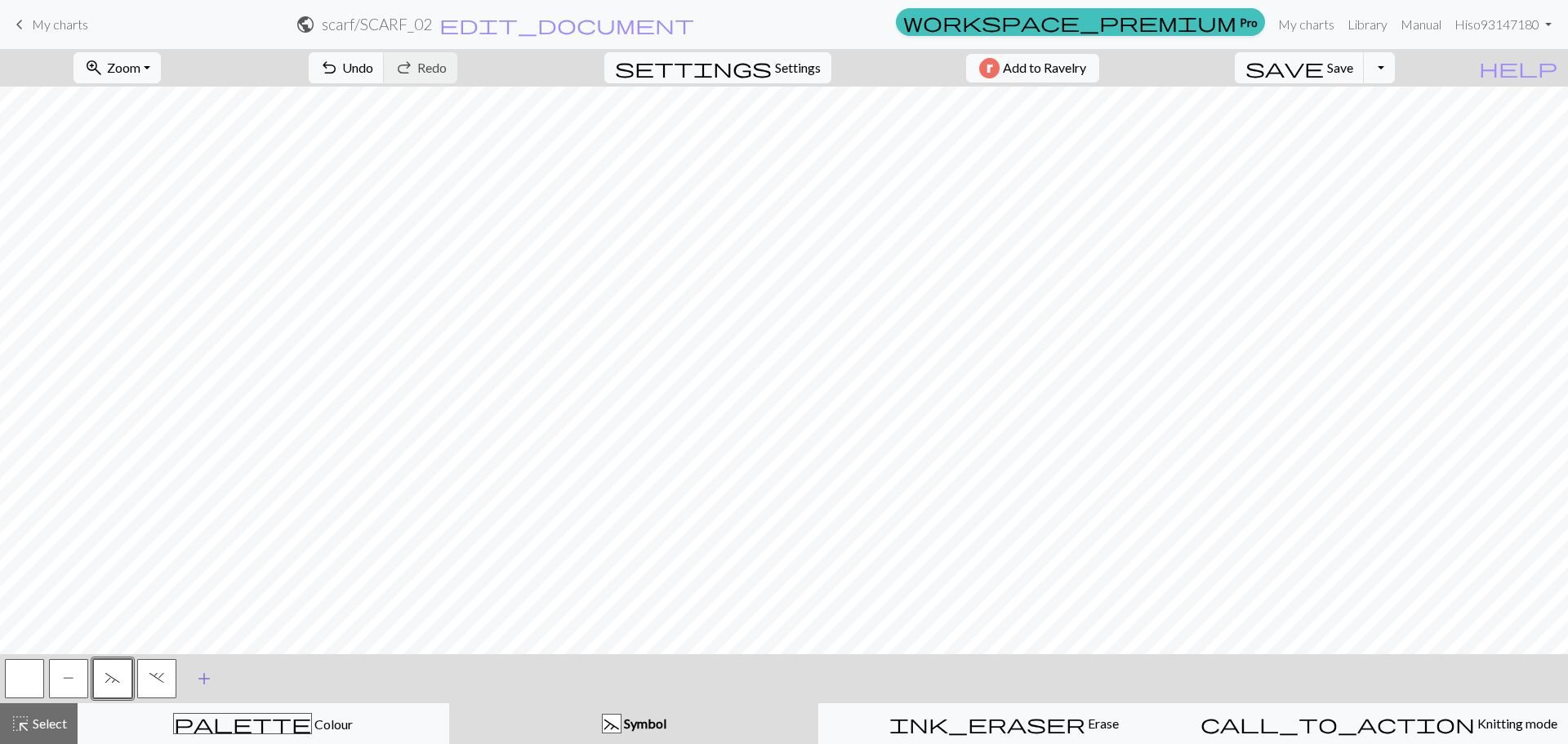
click at [207, 679] on span "add" at bounding box center [204, 678] width 20 height 23
click at [201, 687] on button "button" at bounding box center [200, 678] width 39 height 39
click at [195, 678] on button "button" at bounding box center [200, 678] width 39 height 39
click at [195, 678] on div "Edit symbol Name d f g h j k p s t F H J O P T / | 0 1 2 3 4 5 6 7 8 9 e m n G …" at bounding box center [784, 372] width 1568 height 744
click at [195, 678] on button "button" at bounding box center [200, 678] width 39 height 39
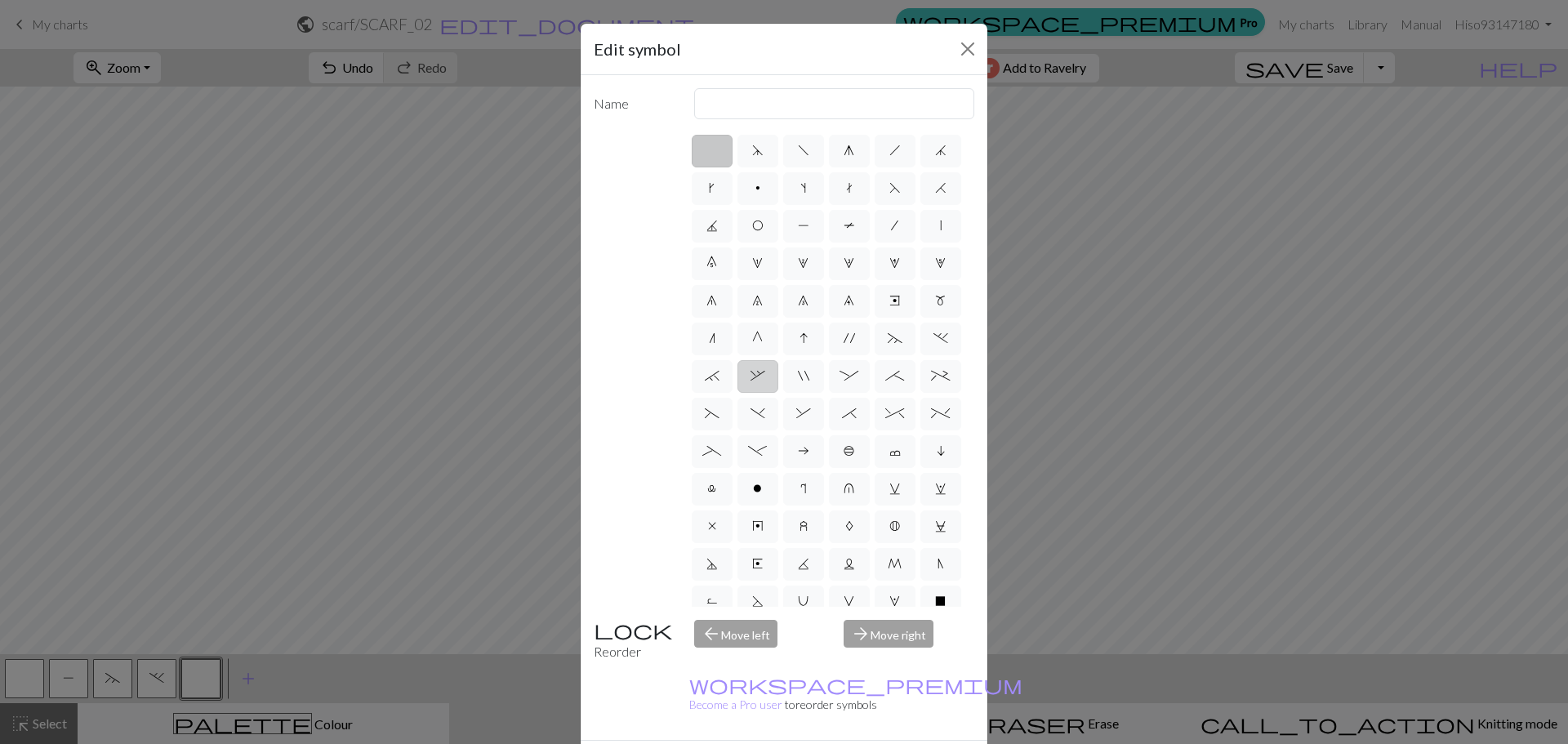
click at [765, 383] on span "," at bounding box center [757, 375] width 15 height 13
click at [761, 377] on input "," at bounding box center [756, 372] width 10 height 10
radio input "true"
type input "3+ stitch right twist"
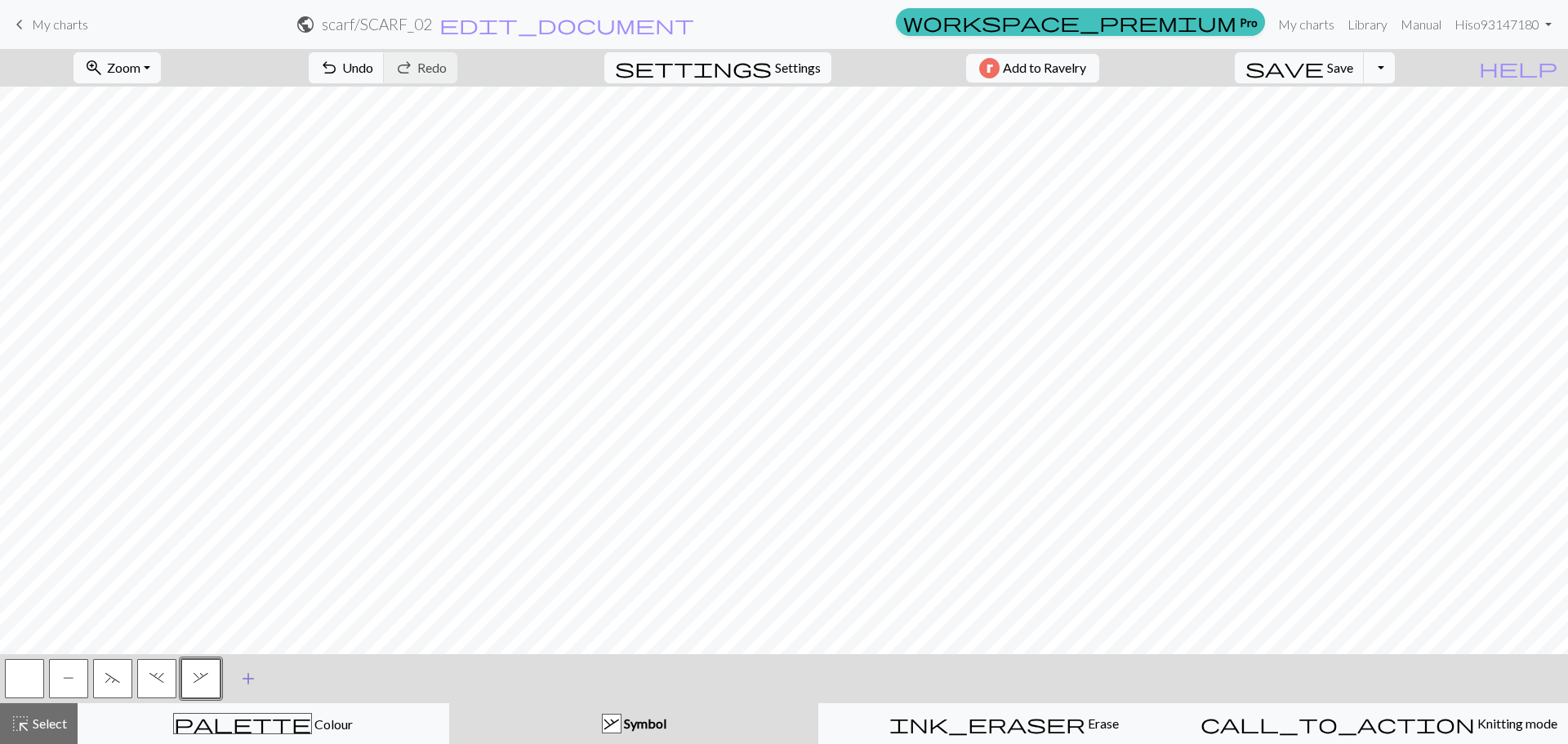
click at [245, 685] on span "add" at bounding box center [248, 678] width 20 height 23
click at [245, 685] on button "button" at bounding box center [245, 678] width 39 height 39
click at [235, 660] on button "button" at bounding box center [245, 678] width 39 height 39
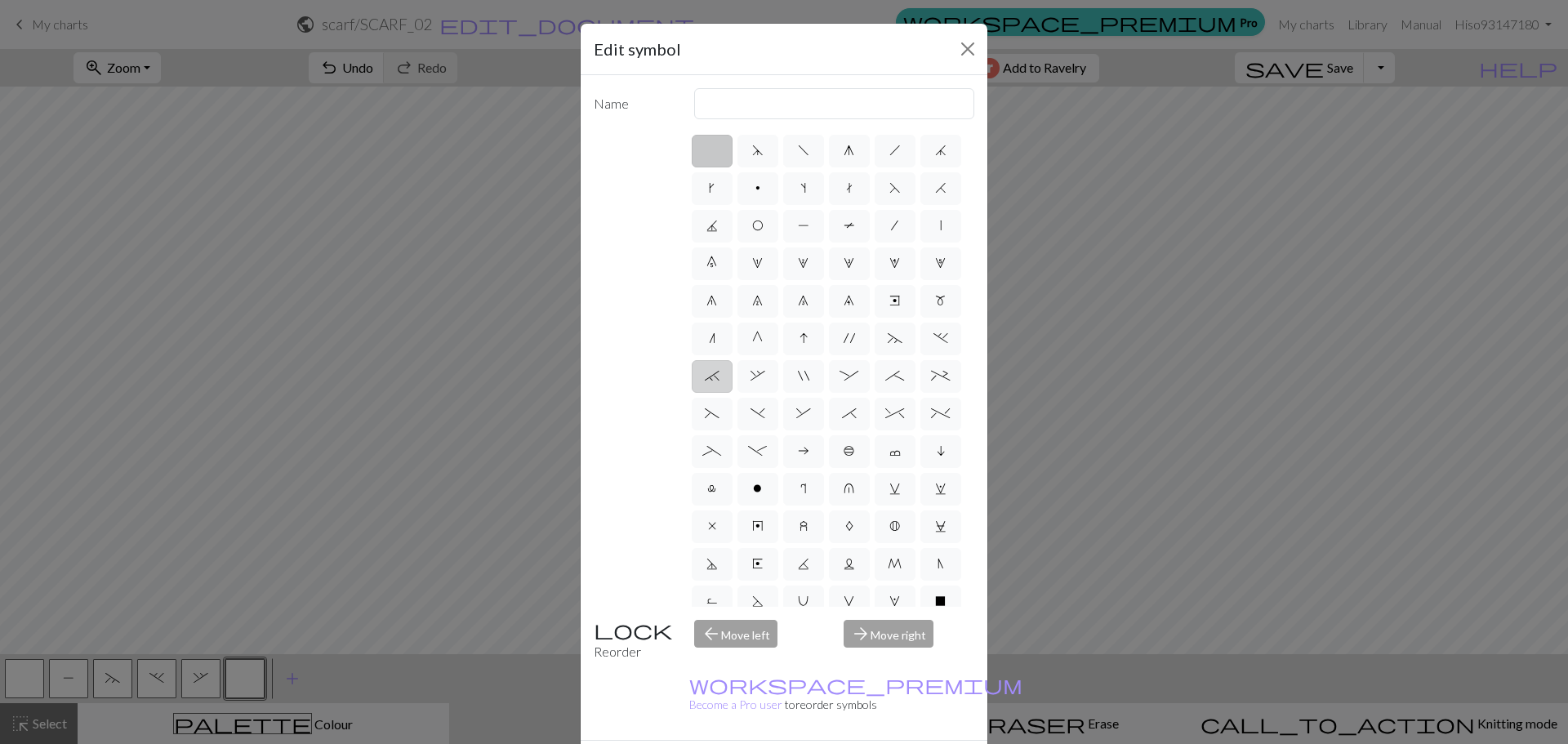
click at [732, 393] on label "`" at bounding box center [712, 377] width 40 height 33
click at [715, 377] on input "`" at bounding box center [710, 372] width 10 height 10
radio input "true"
type input "3+ stitch right twist"
click at [732, 393] on label "`" at bounding box center [712, 377] width 40 height 33
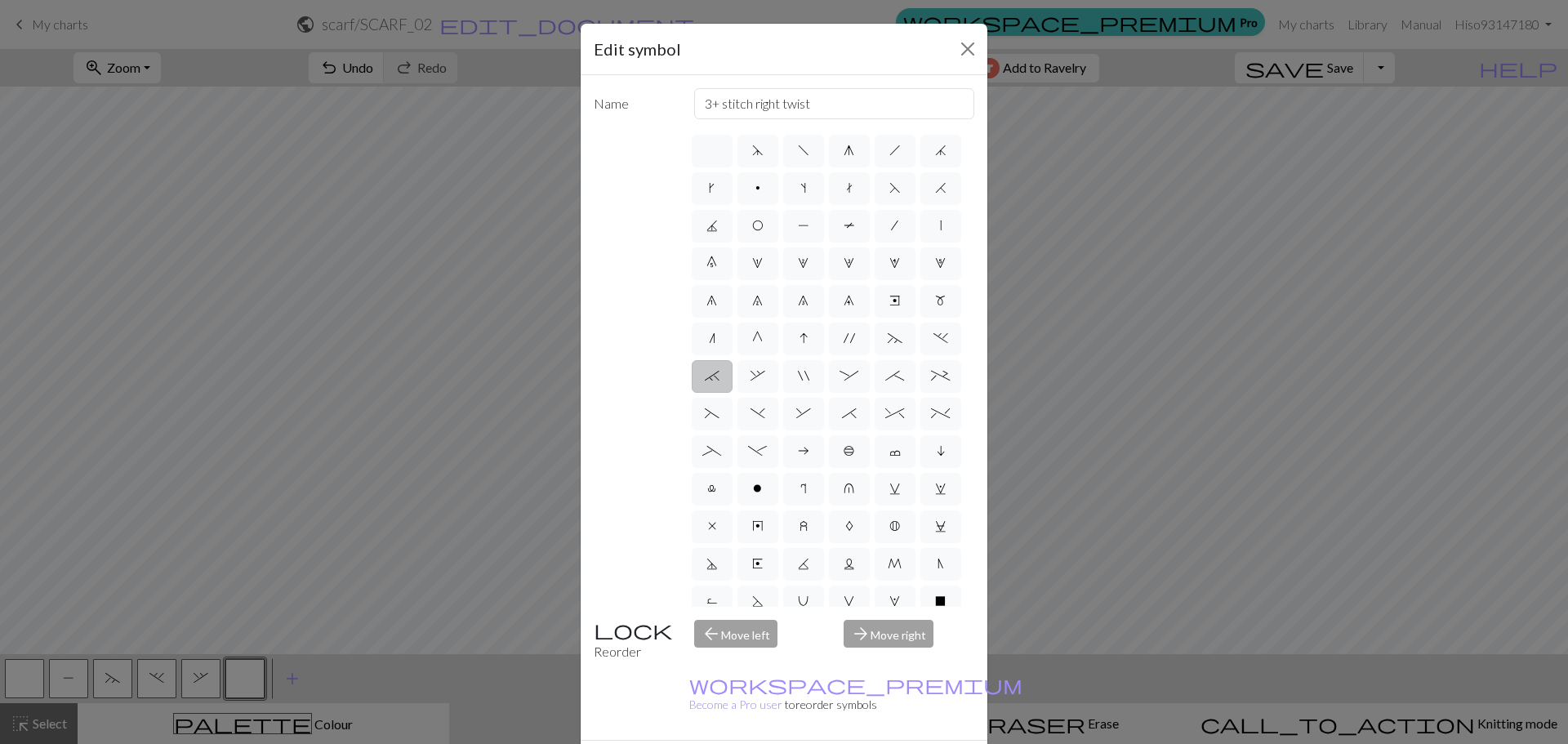
click at [715, 377] on input "`" at bounding box center [710, 372] width 10 height 10
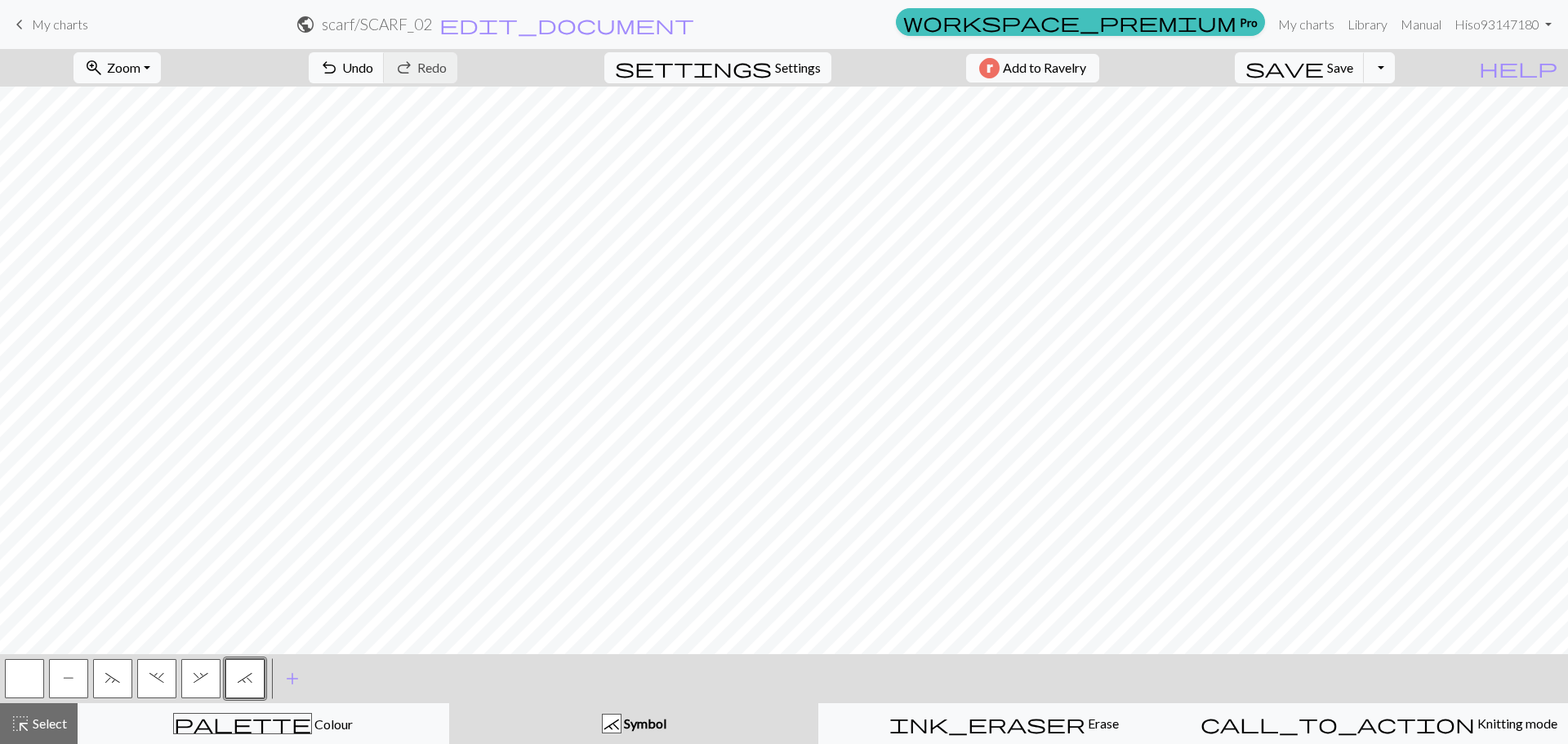
click at [49, 687] on button "P" at bounding box center [68, 678] width 39 height 39
click at [195, 679] on span "," at bounding box center [201, 678] width 15 height 13
click at [21, 682] on button "button" at bounding box center [24, 678] width 39 height 39
click at [67, 678] on span "P" at bounding box center [68, 678] width 11 height 13
click at [16, 684] on button "button" at bounding box center [24, 678] width 39 height 39
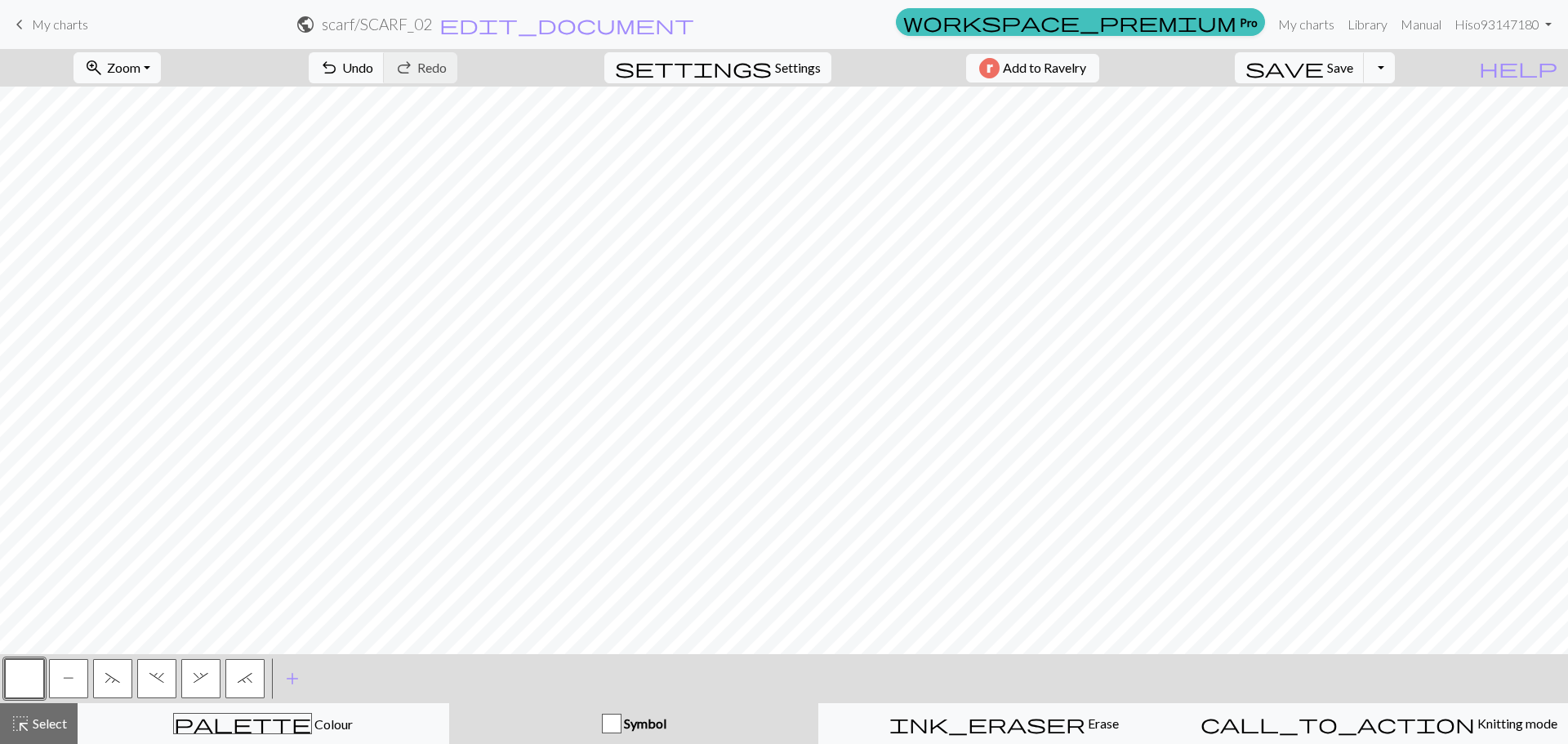
click at [242, 680] on span "`" at bounding box center [245, 678] width 15 height 13
click at [199, 688] on button "," at bounding box center [200, 678] width 39 height 39
click at [117, 667] on button "~" at bounding box center [112, 678] width 39 height 39
click at [159, 677] on span "." at bounding box center [156, 678] width 15 height 13
